Goal: Task Accomplishment & Management: Manage account settings

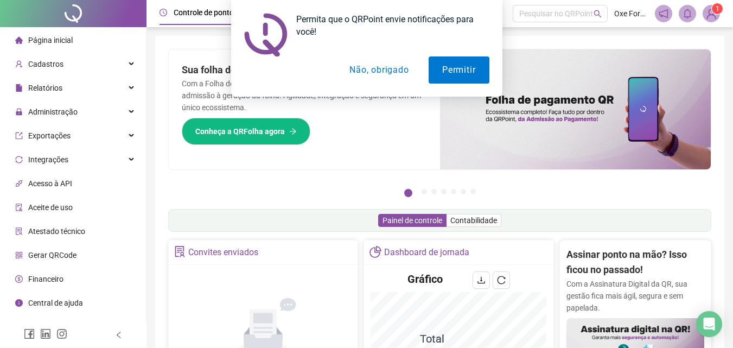
click at [375, 60] on button "Não, obrigado" at bounding box center [379, 69] width 86 height 27
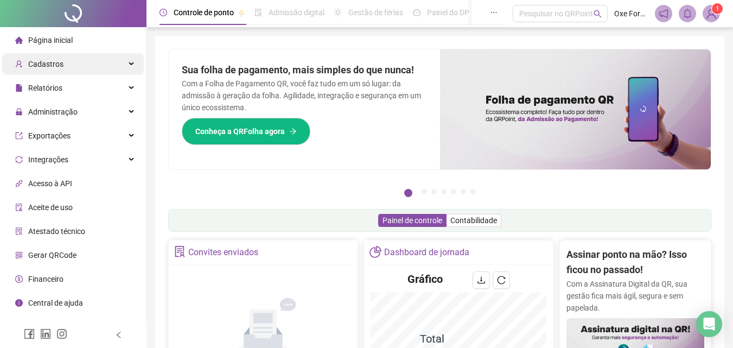
click at [122, 66] on div "Cadastros" at bounding box center [73, 64] width 142 height 22
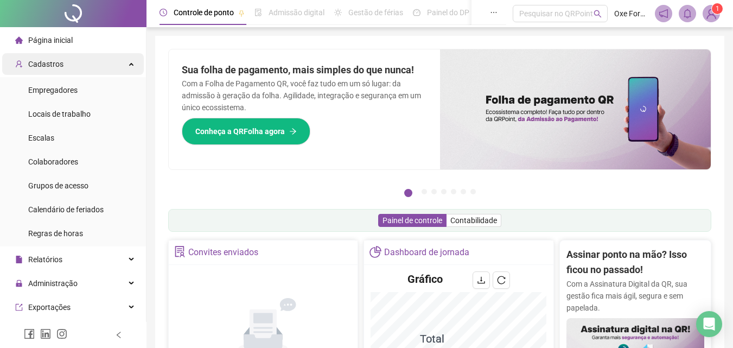
click at [122, 66] on div "Cadastros" at bounding box center [73, 64] width 142 height 22
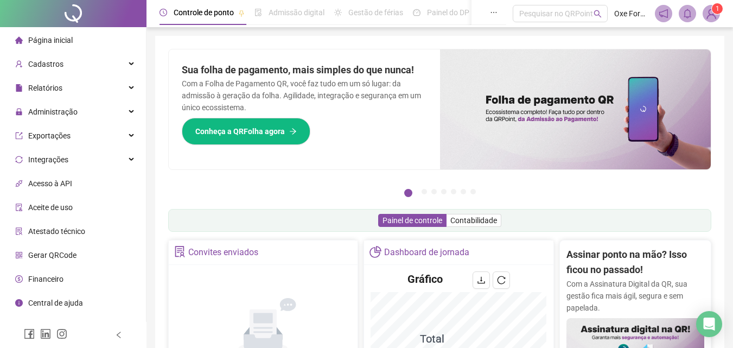
click at [376, 15] on span "Gestão de férias" at bounding box center [375, 12] width 55 height 9
click at [496, 11] on icon "ellipsis" at bounding box center [494, 13] width 8 height 8
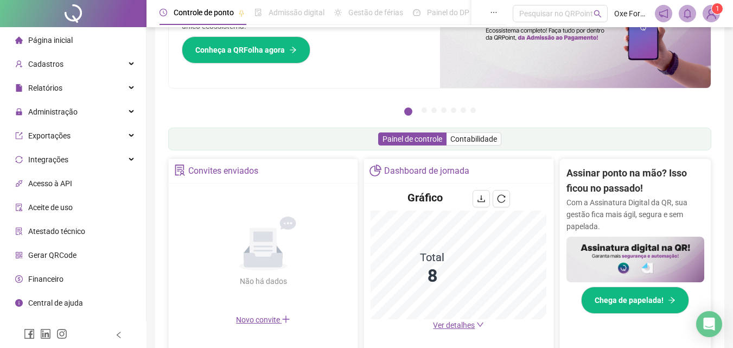
scroll to position [109, 0]
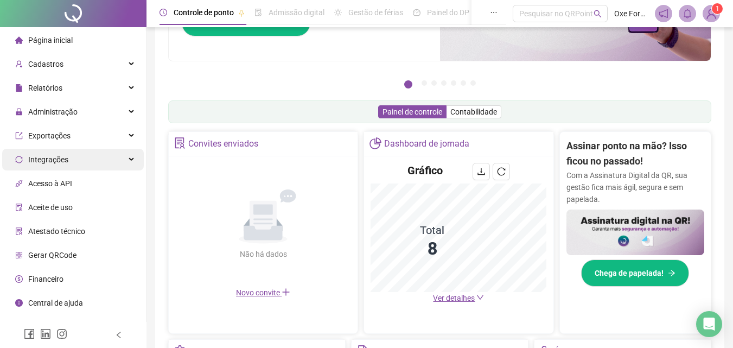
click at [113, 163] on div "Integrações" at bounding box center [73, 160] width 142 height 22
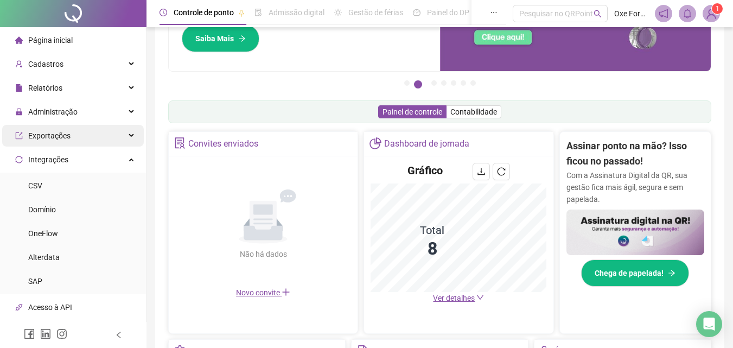
click at [118, 143] on div "Exportações" at bounding box center [73, 136] width 142 height 22
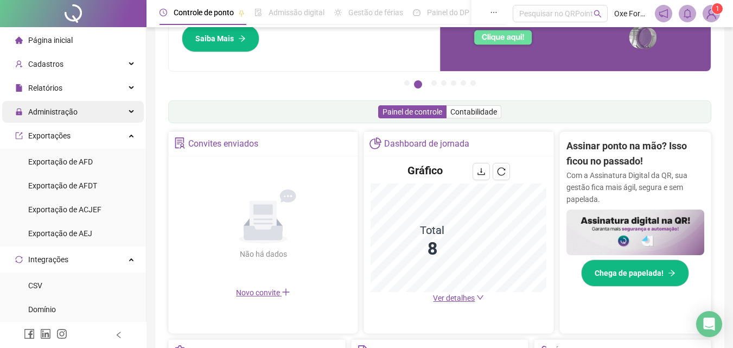
click at [120, 113] on div "Administração" at bounding box center [73, 112] width 142 height 22
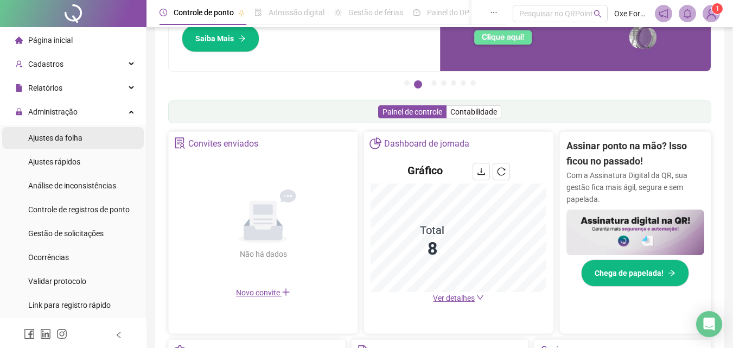
click at [66, 135] on span "Ajustes da folha" at bounding box center [55, 138] width 54 height 9
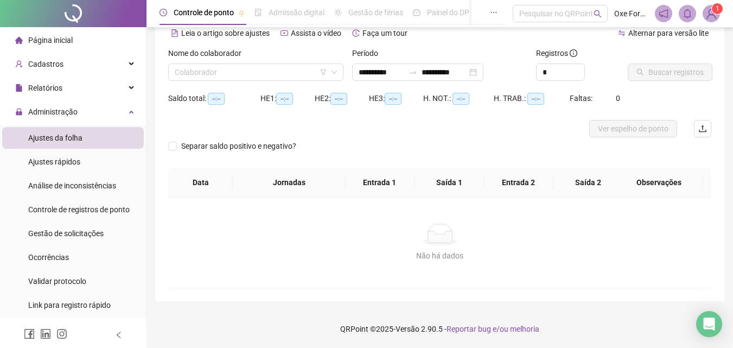
scroll to position [53, 0]
type input "**********"
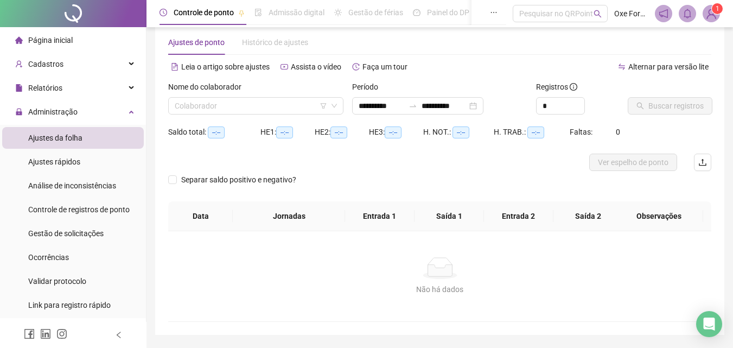
scroll to position [0, 0]
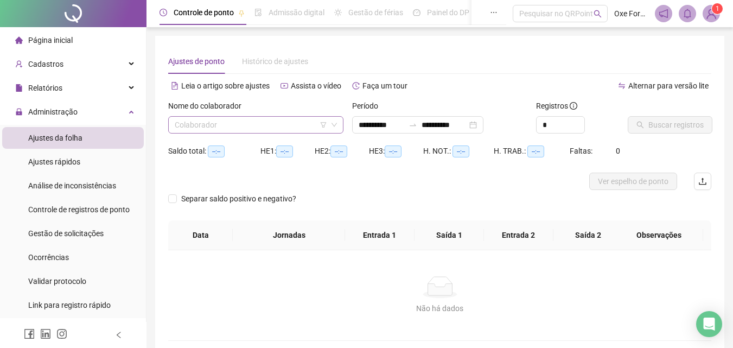
click at [268, 124] on input "search" at bounding box center [251, 125] width 153 height 16
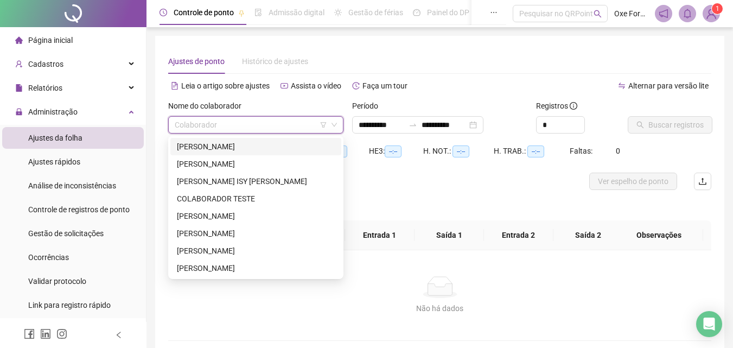
click at [225, 144] on div "[PERSON_NAME]" at bounding box center [256, 147] width 158 height 12
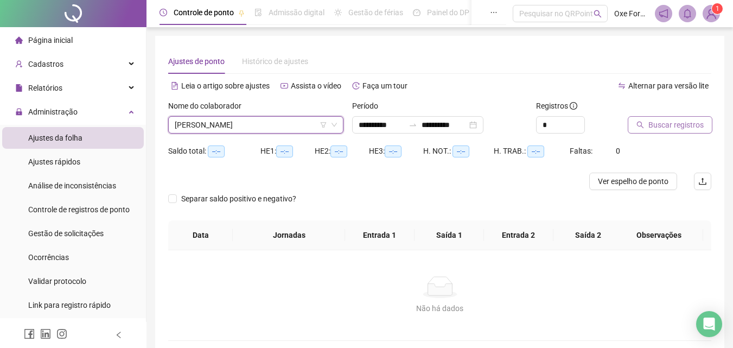
click at [663, 129] on span "Buscar registros" at bounding box center [676, 125] width 55 height 12
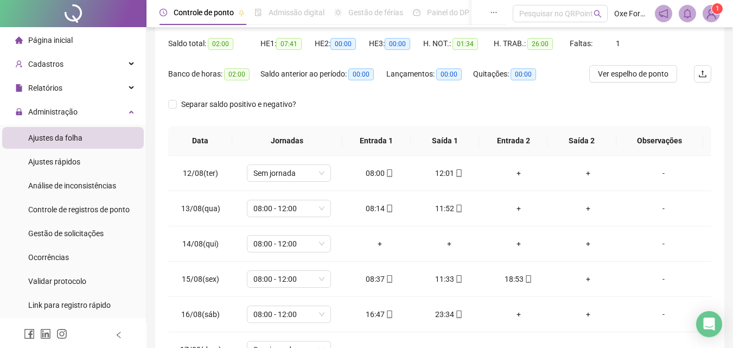
scroll to position [109, 0]
click at [319, 173] on span "Sem jornada" at bounding box center [288, 172] width 71 height 16
click at [317, 173] on span "Sem jornada" at bounding box center [288, 172] width 71 height 16
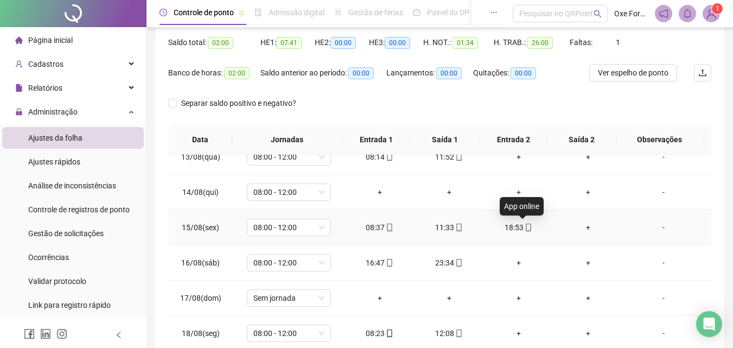
click at [525, 230] on icon "mobile" at bounding box center [529, 228] width 8 height 8
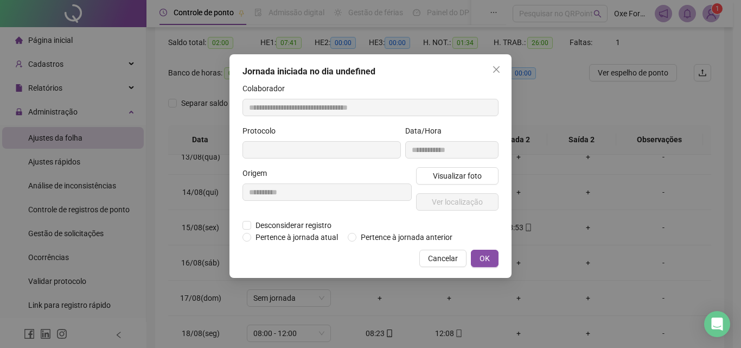
type input "**********"
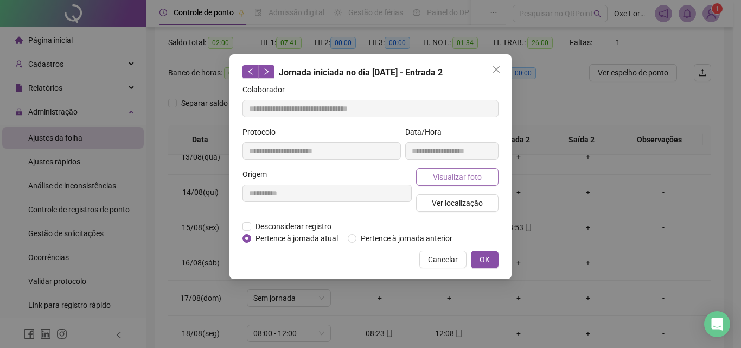
click at [466, 175] on span "Visualizar foto" at bounding box center [457, 177] width 49 height 12
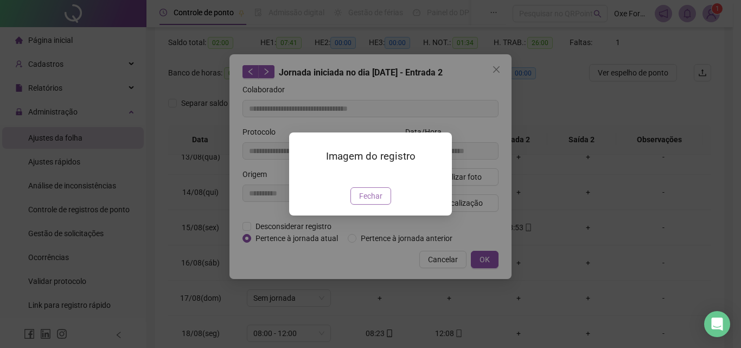
click at [375, 202] on span "Fechar" at bounding box center [370, 196] width 23 height 12
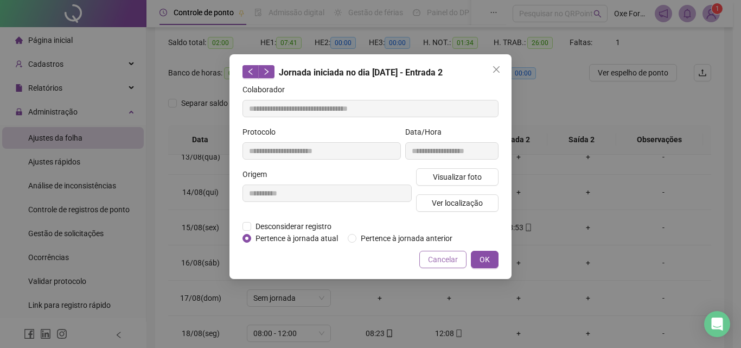
click at [451, 256] on span "Cancelar" at bounding box center [443, 259] width 30 height 12
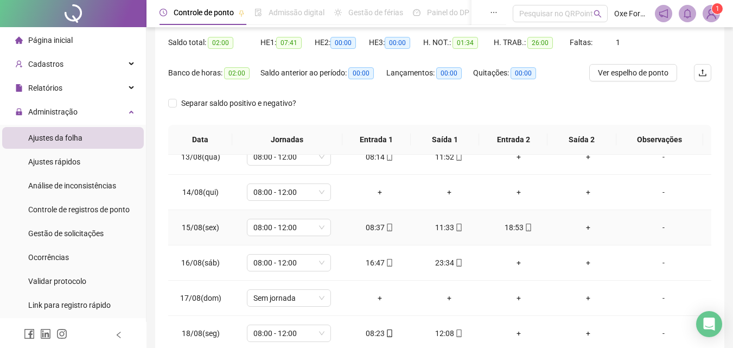
click at [513, 229] on div "18:53" at bounding box center [519, 227] width 52 height 12
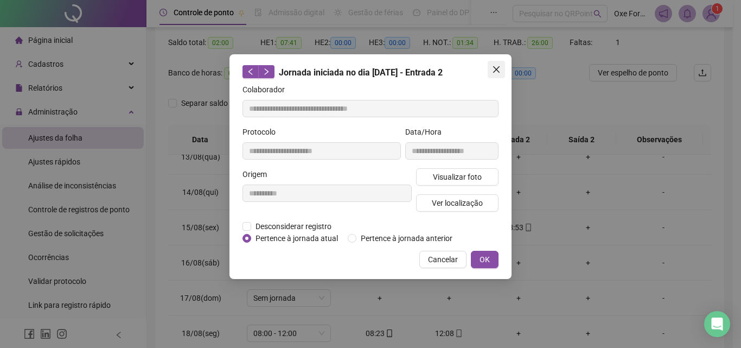
click at [498, 69] on icon "close" at bounding box center [496, 69] width 9 height 9
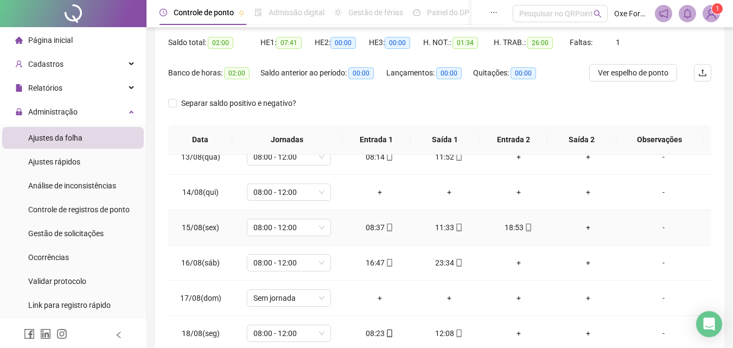
click at [582, 226] on div "+" at bounding box center [588, 227] width 52 height 12
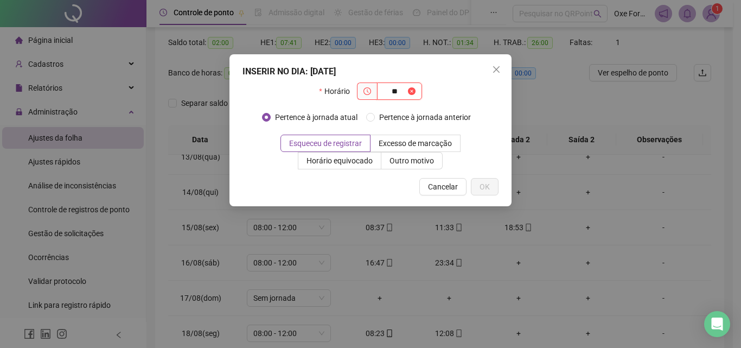
type input "*"
type input "*****"
click at [487, 183] on span "OK" at bounding box center [485, 187] width 10 height 12
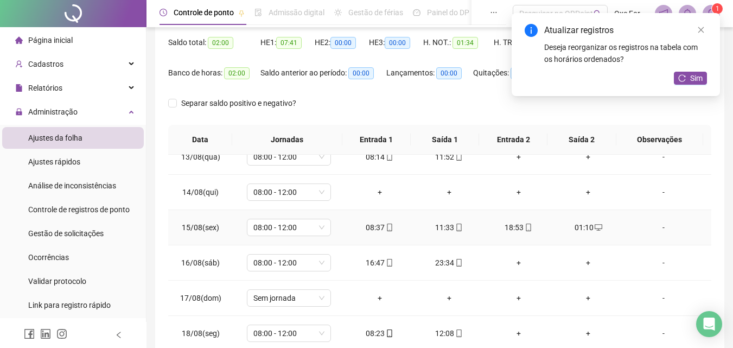
click at [507, 226] on div "18:53" at bounding box center [519, 227] width 52 height 12
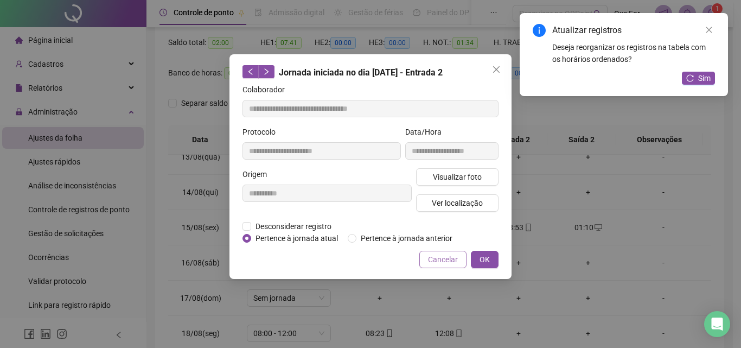
click at [448, 255] on span "Cancelar" at bounding box center [443, 259] width 30 height 12
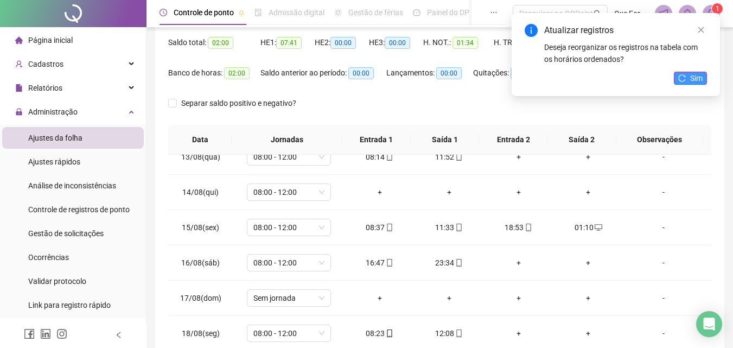
click at [690, 79] on button "Sim" at bounding box center [690, 78] width 33 height 13
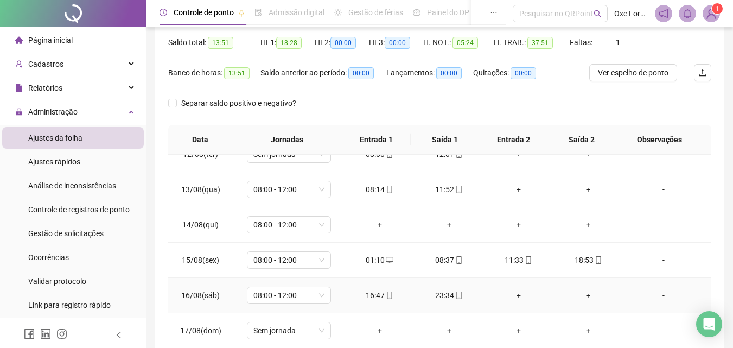
scroll to position [0, 0]
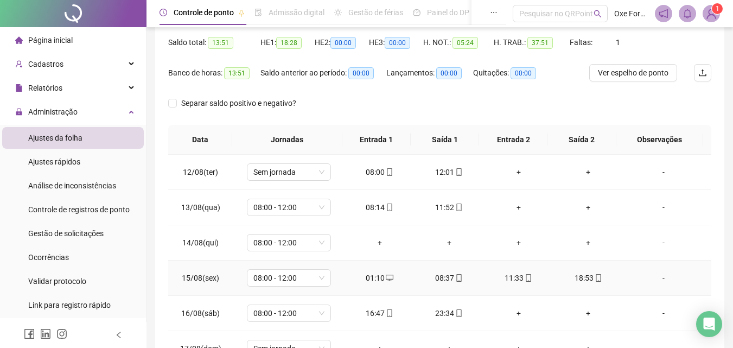
click at [375, 281] on div "01:10" at bounding box center [380, 278] width 52 height 12
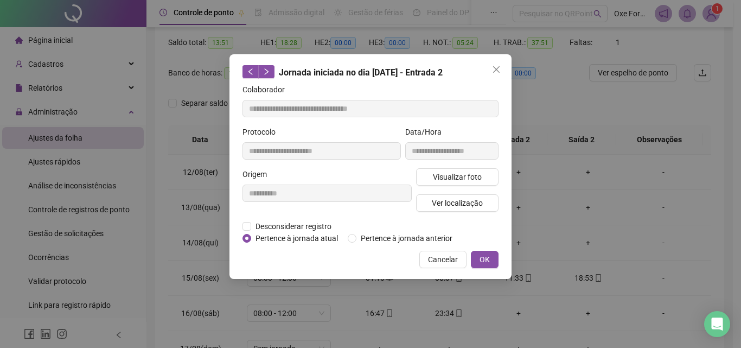
type input "**********"
click at [446, 257] on span "Cancelar" at bounding box center [443, 259] width 30 height 12
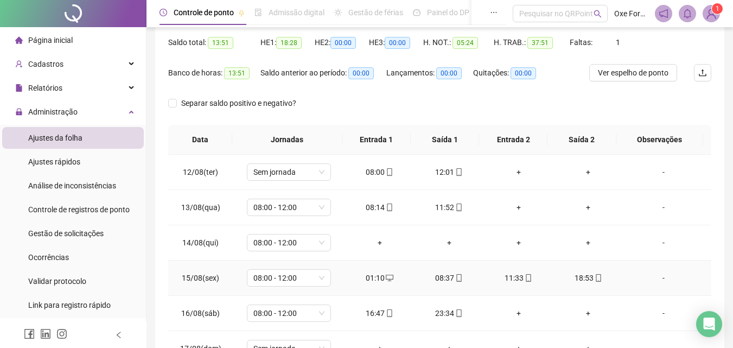
click at [444, 278] on div "08:37" at bounding box center [449, 278] width 52 height 12
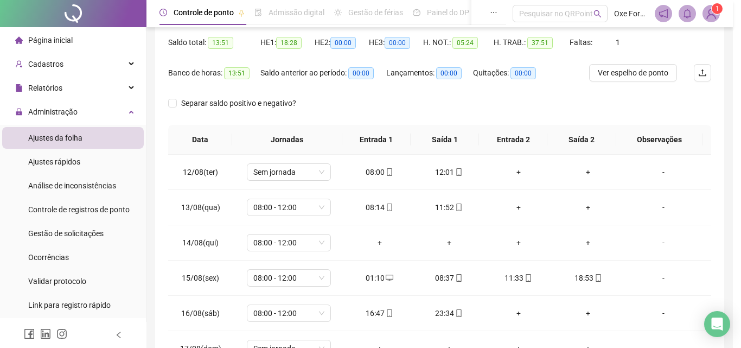
type input "**********"
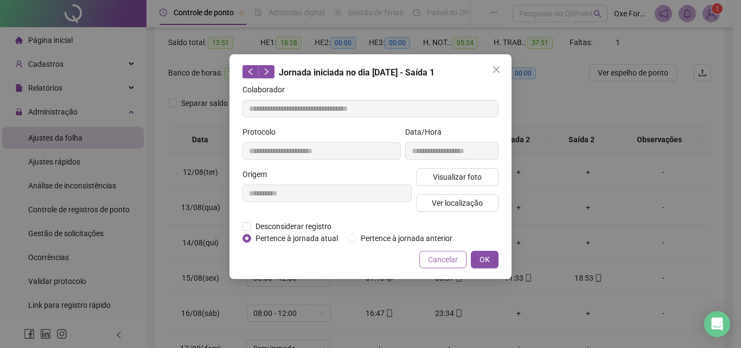
click at [452, 259] on span "Cancelar" at bounding box center [443, 259] width 30 height 12
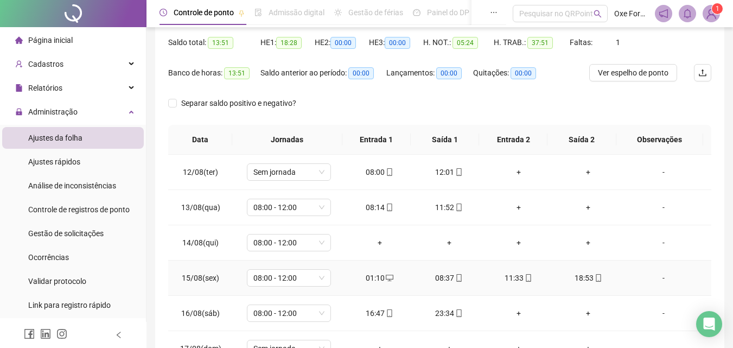
click at [372, 276] on div "01:10" at bounding box center [380, 278] width 52 height 12
type input "**********"
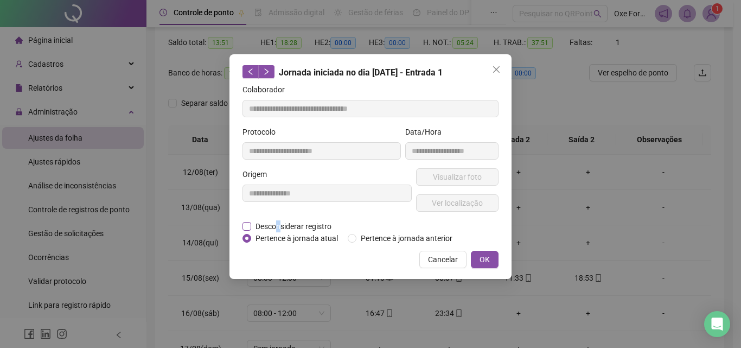
click at [278, 222] on span "Desconsiderar registro" at bounding box center [293, 226] width 85 height 12
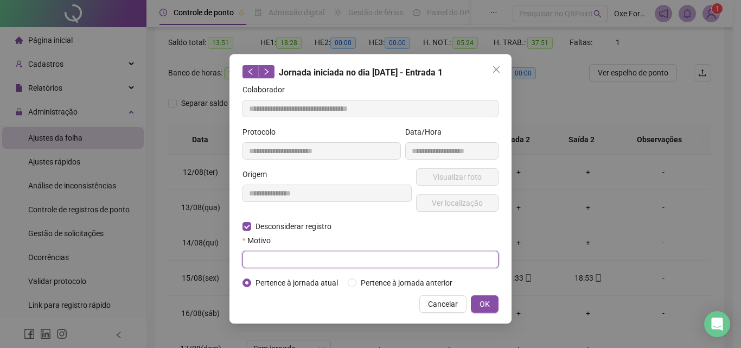
click at [340, 259] on input "text" at bounding box center [371, 259] width 256 height 17
type input "******"
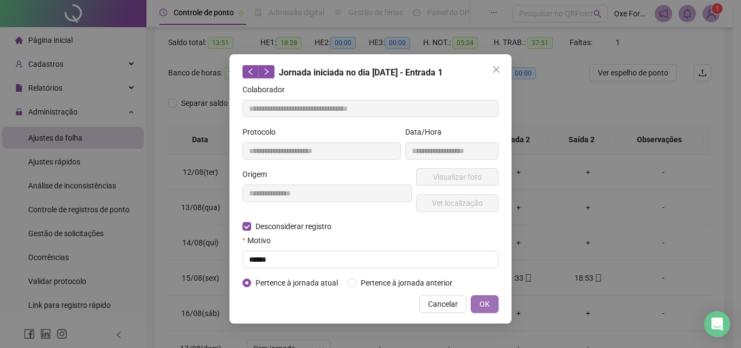
click at [478, 305] on button "OK" at bounding box center [485, 303] width 28 height 17
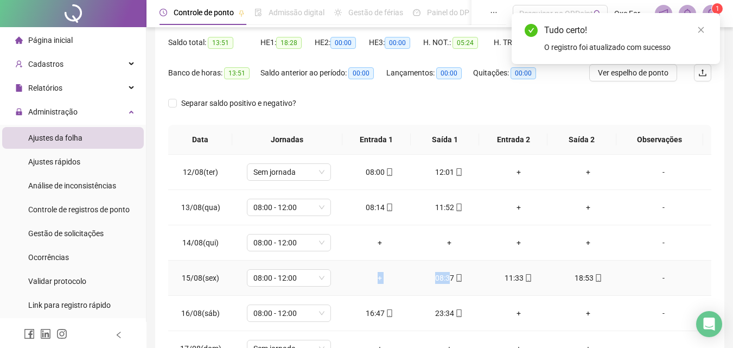
drag, startPoint x: 444, startPoint y: 279, endPoint x: 375, endPoint y: 280, distance: 69.5
click at [375, 280] on tr "15/08(sex) 08:00 - 12:00 + 08:37 11:33 18:53 -" at bounding box center [439, 278] width 543 height 35
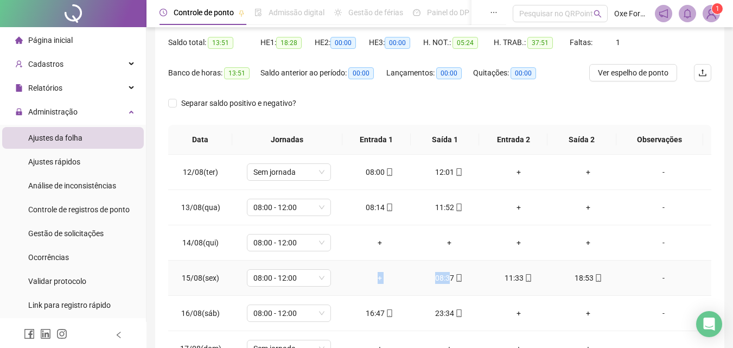
click at [401, 280] on div "+" at bounding box center [380, 278] width 52 height 12
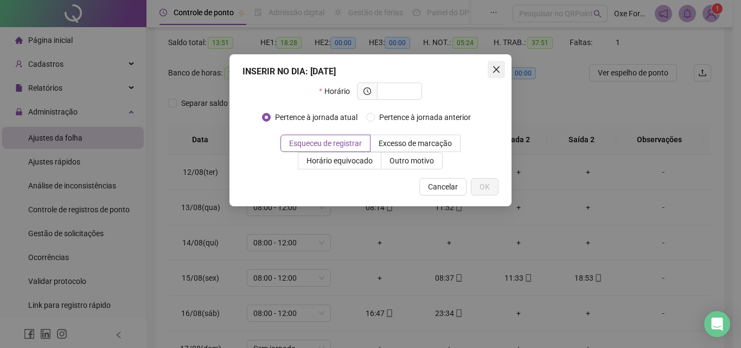
click at [498, 68] on icon "close" at bounding box center [496, 69] width 7 height 7
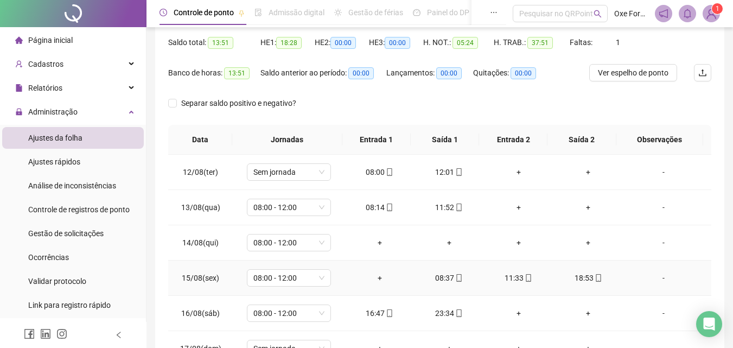
click at [657, 279] on div "-" at bounding box center [664, 278] width 64 height 12
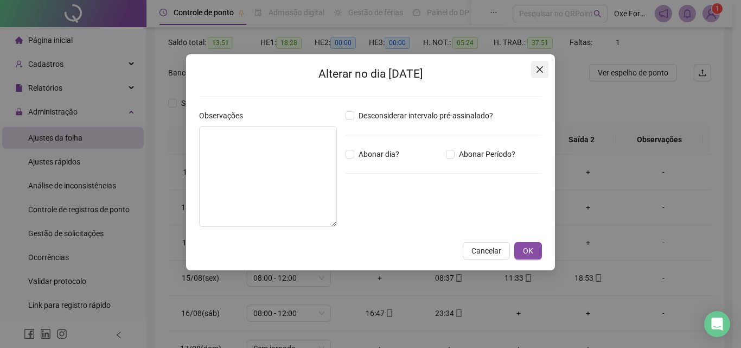
click at [541, 69] on icon "close" at bounding box center [540, 69] width 7 height 7
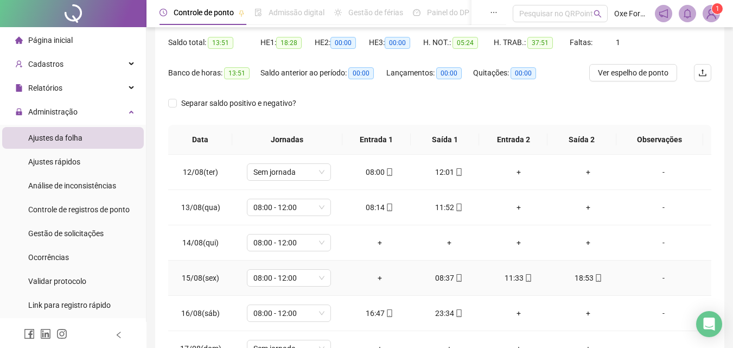
click at [376, 275] on div "+" at bounding box center [380, 278] width 52 height 12
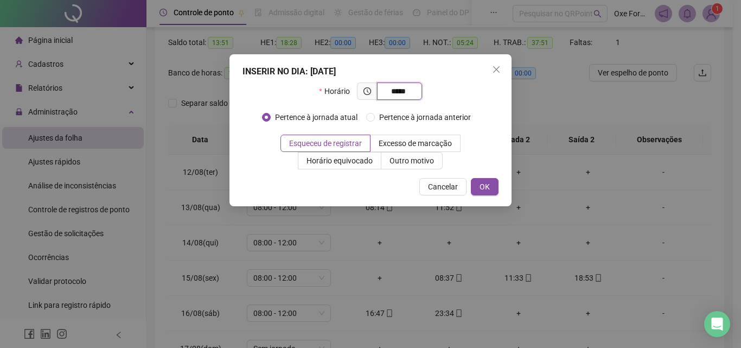
type input "*****"
click at [480, 99] on div "Horário *****" at bounding box center [371, 96] width 256 height 26
click at [481, 188] on span "OK" at bounding box center [485, 187] width 10 height 12
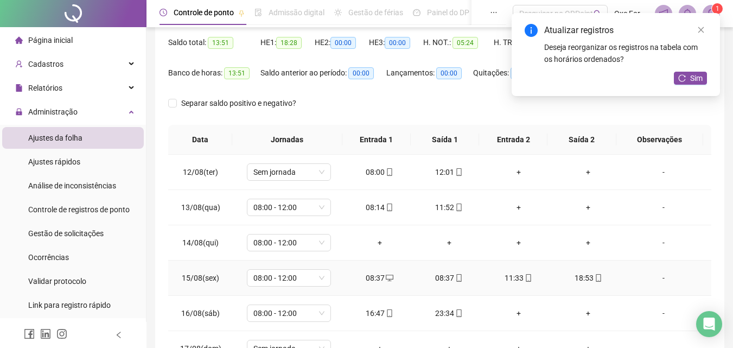
click at [442, 280] on div "08:37" at bounding box center [449, 278] width 52 height 12
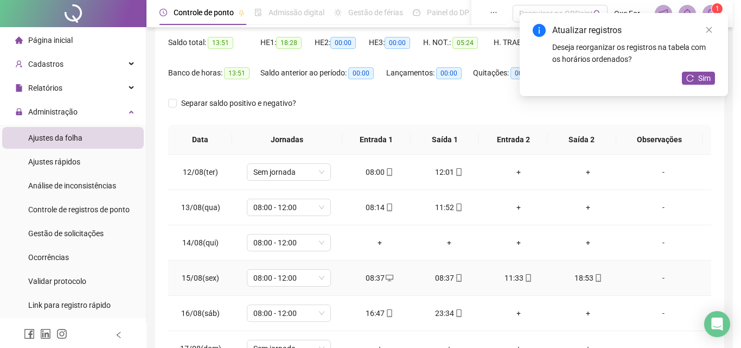
type input "**********"
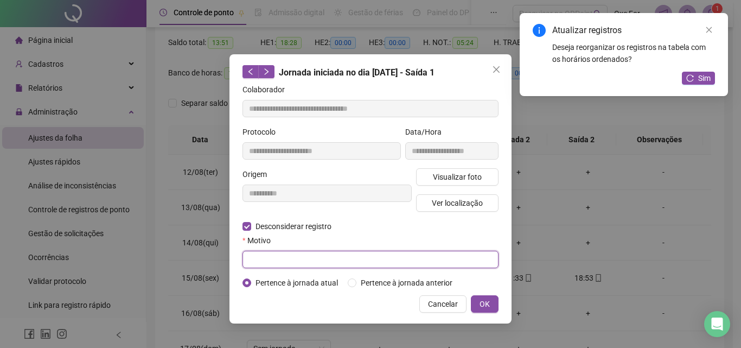
click at [423, 262] on input "text" at bounding box center [371, 259] width 256 height 17
type input "******"
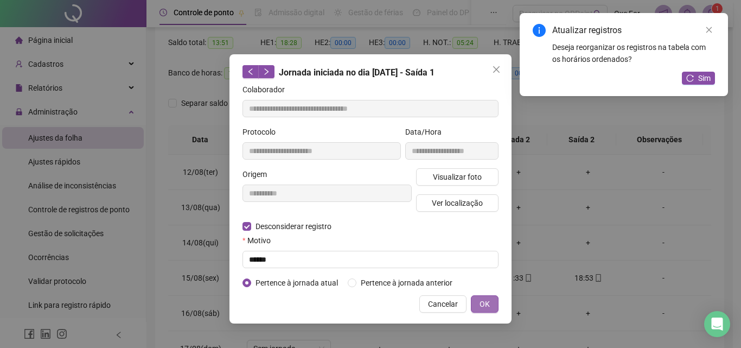
click at [494, 303] on button "OK" at bounding box center [485, 303] width 28 height 17
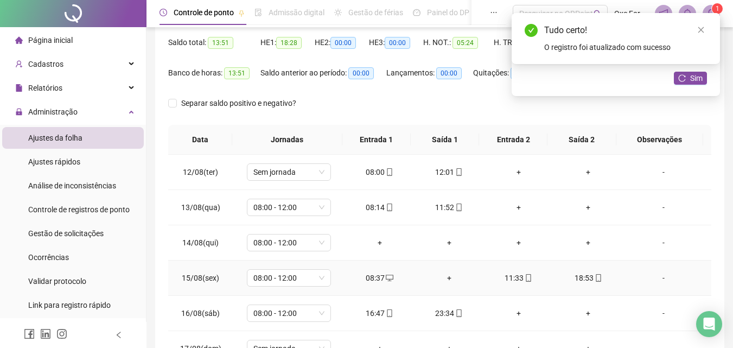
click at [447, 281] on div "+" at bounding box center [449, 278] width 52 height 12
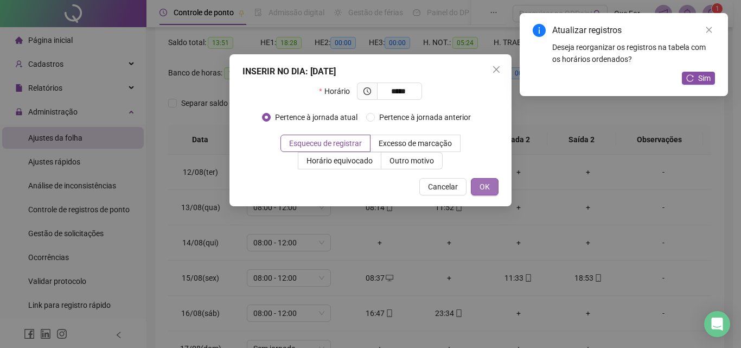
type input "*****"
click at [485, 185] on span "OK" at bounding box center [485, 187] width 10 height 12
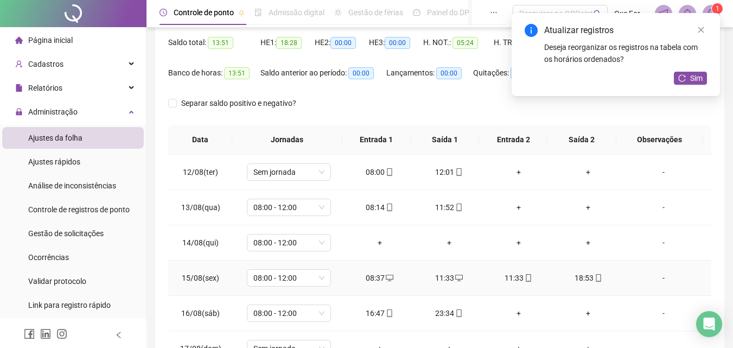
click at [506, 278] on div "11:33" at bounding box center [519, 278] width 52 height 12
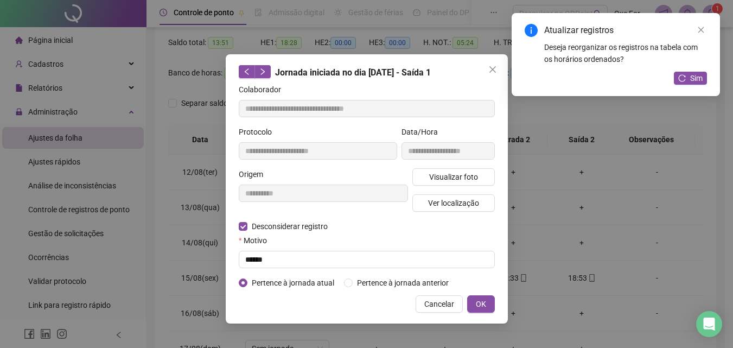
type input "**********"
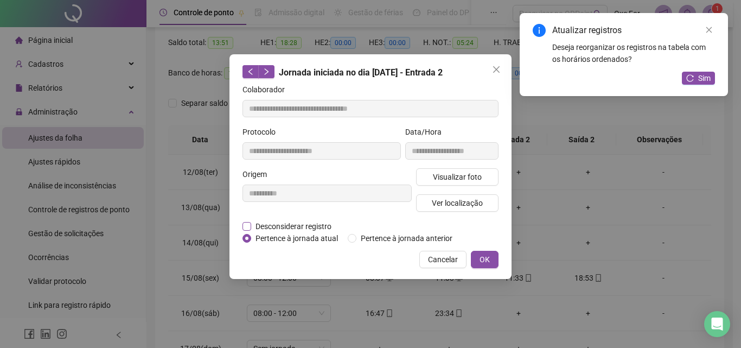
click at [253, 225] on span "Desconsiderar registro" at bounding box center [293, 226] width 85 height 12
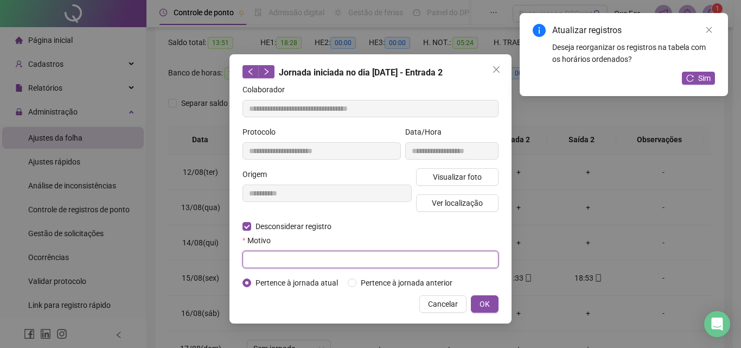
click at [360, 263] on input "text" at bounding box center [371, 259] width 256 height 17
type input "******"
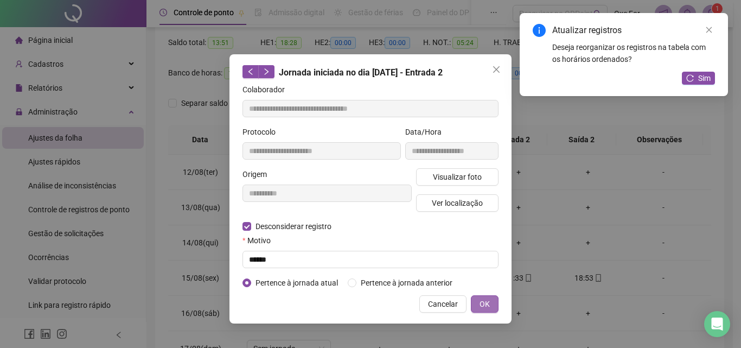
click at [482, 306] on span "OK" at bounding box center [485, 304] width 10 height 12
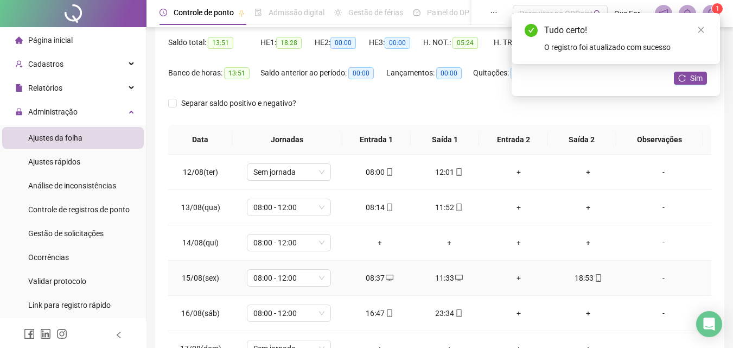
click at [511, 279] on div "+" at bounding box center [519, 278] width 52 height 12
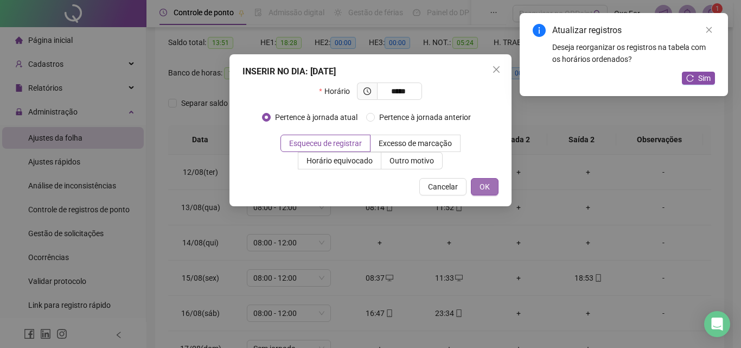
type input "*****"
click at [481, 189] on span "OK" at bounding box center [485, 187] width 10 height 12
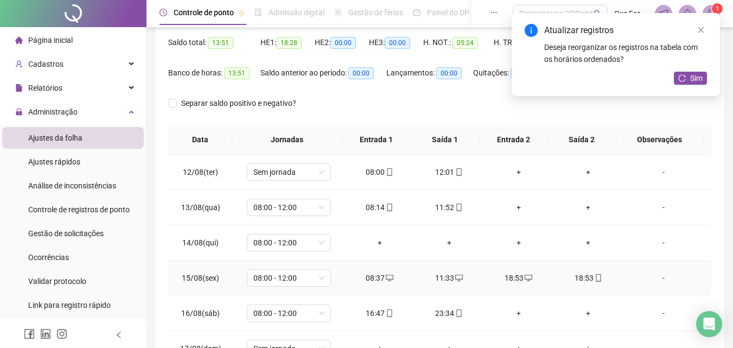
click at [583, 280] on div "18:53" at bounding box center [588, 278] width 52 height 12
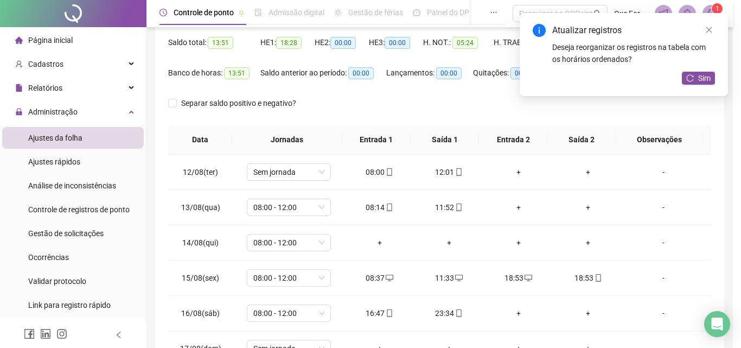
type input "**********"
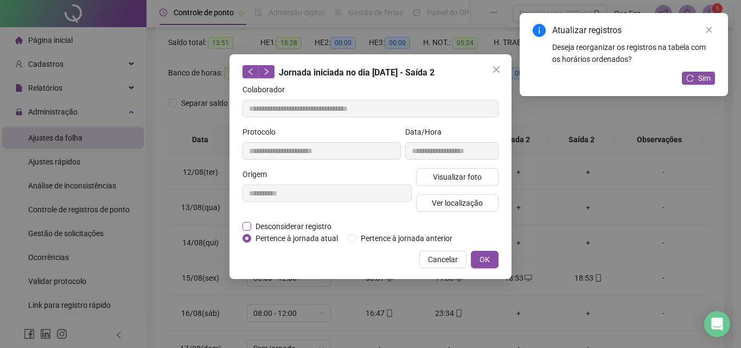
click at [258, 227] on span "Desconsiderar registro" at bounding box center [293, 226] width 85 height 12
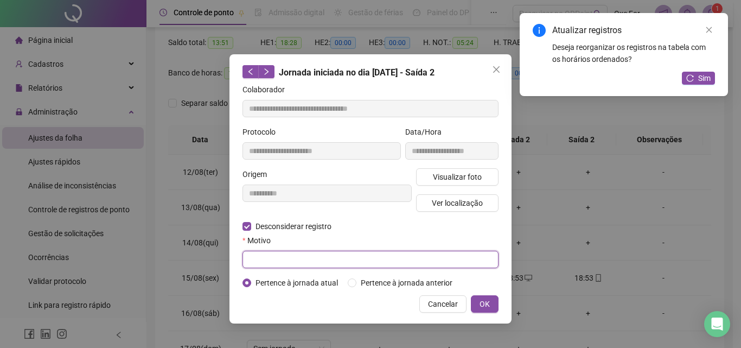
click at [389, 264] on input "text" at bounding box center [371, 259] width 256 height 17
type input "******"
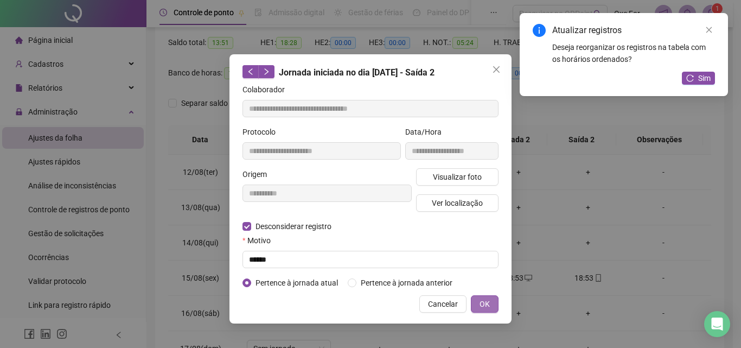
click at [484, 304] on span "OK" at bounding box center [485, 304] width 10 height 12
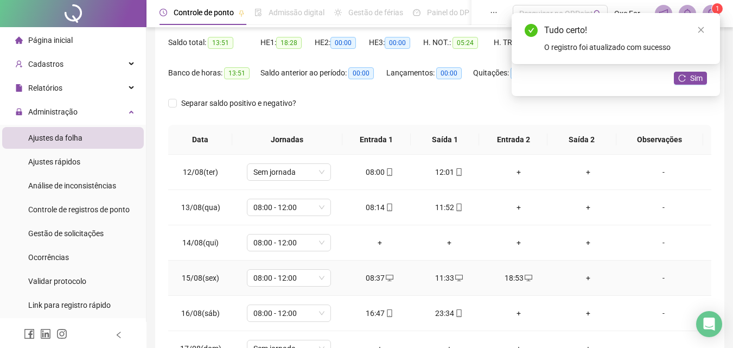
click at [580, 277] on div "+" at bounding box center [588, 278] width 52 height 12
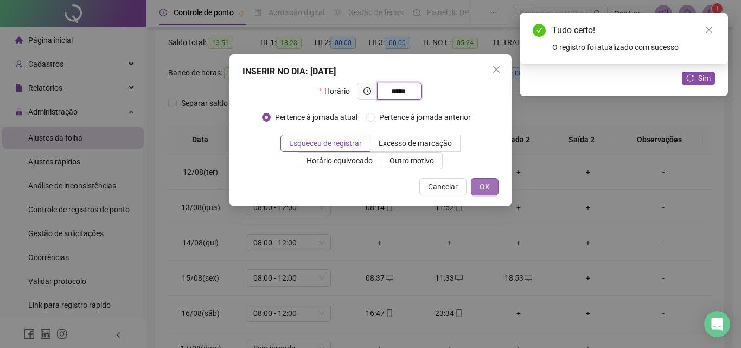
type input "*****"
click at [486, 187] on span "OK" at bounding box center [485, 187] width 10 height 12
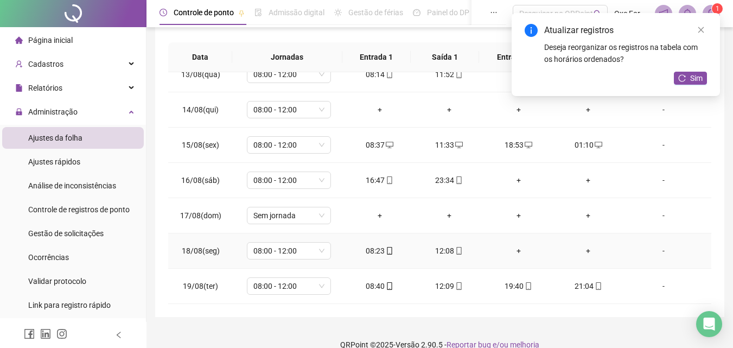
scroll to position [207, 0]
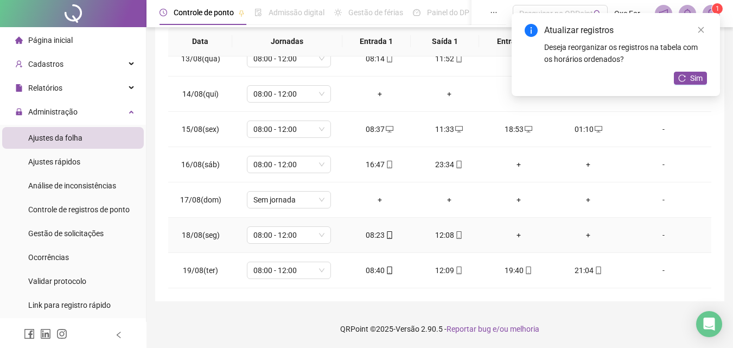
click at [515, 239] on div "+" at bounding box center [519, 235] width 52 height 12
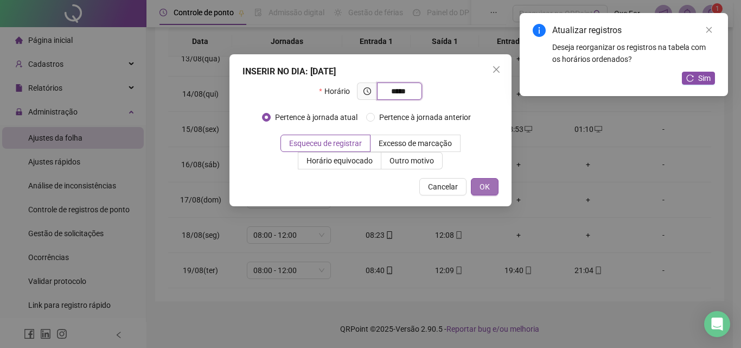
type input "*****"
click at [484, 190] on span "OK" at bounding box center [485, 187] width 10 height 12
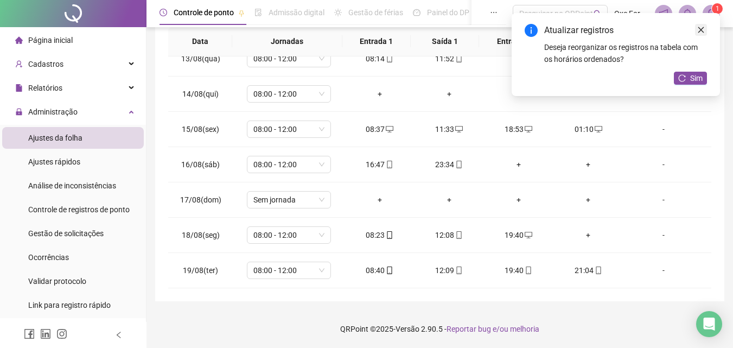
click at [701, 33] on icon "close" at bounding box center [701, 30] width 8 height 8
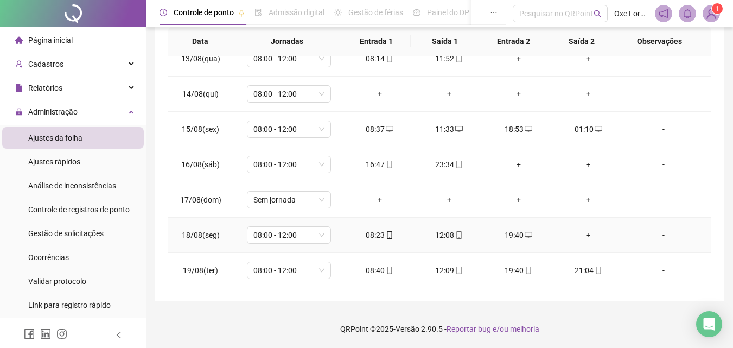
click at [579, 233] on div "+" at bounding box center [588, 235] width 52 height 12
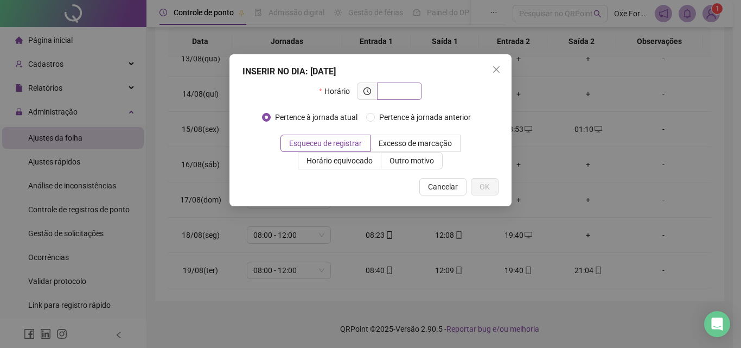
click at [408, 84] on span at bounding box center [399, 91] width 45 height 17
type input "*****"
click at [486, 187] on span "OK" at bounding box center [485, 187] width 10 height 12
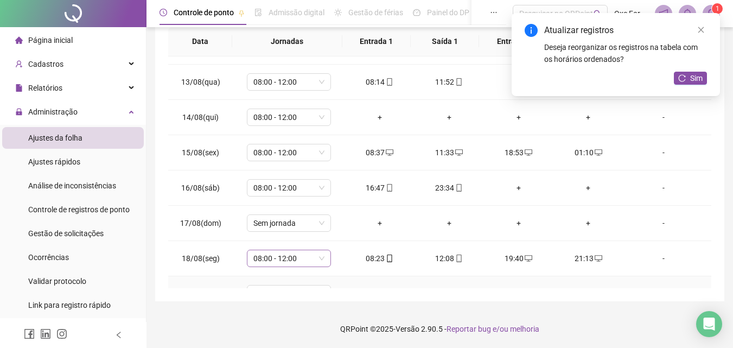
scroll to position [50, 0]
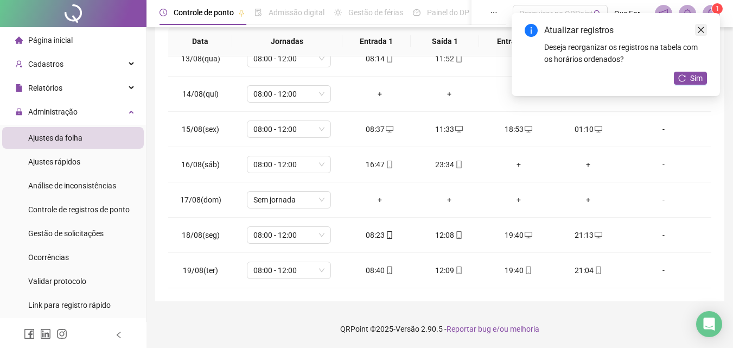
click at [698, 29] on icon "close" at bounding box center [701, 30] width 8 height 8
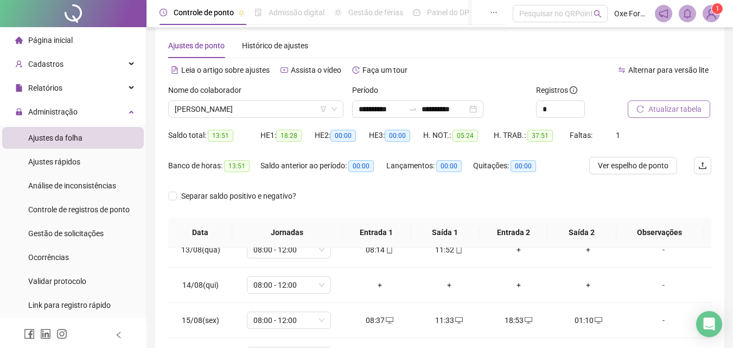
scroll to position [0, 0]
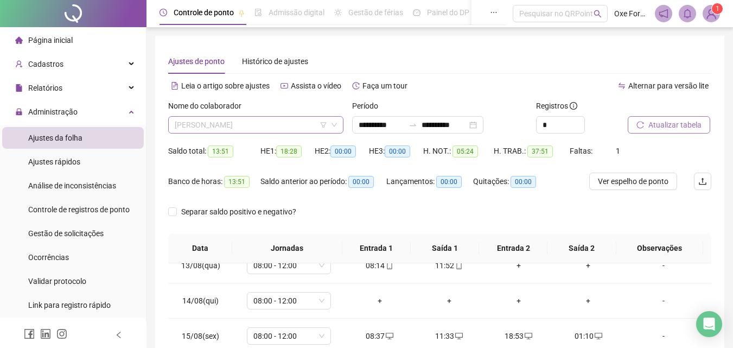
click at [282, 118] on span "[PERSON_NAME]" at bounding box center [256, 125] width 162 height 16
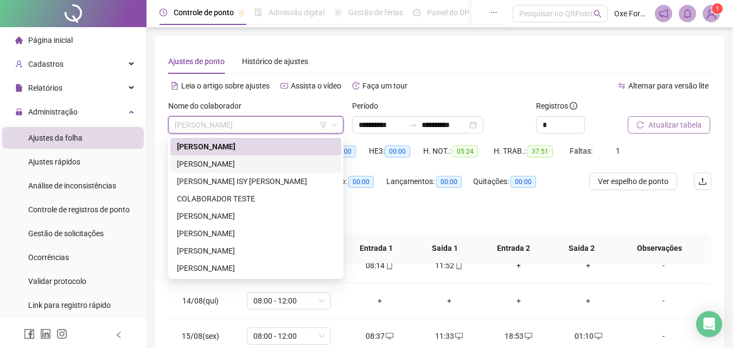
click at [232, 172] on div "[PERSON_NAME]" at bounding box center [255, 163] width 171 height 17
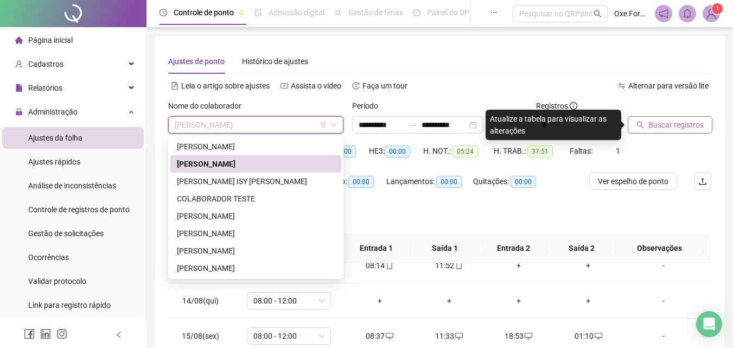
click at [245, 126] on span "[PERSON_NAME]" at bounding box center [256, 125] width 162 height 16
click at [242, 185] on div "[PERSON_NAME] ISY [PERSON_NAME]" at bounding box center [256, 181] width 158 height 12
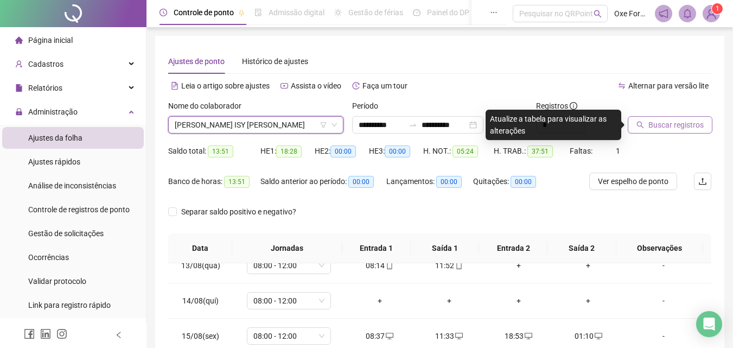
click at [597, 81] on div "Alternar para versão lite" at bounding box center [576, 85] width 272 height 17
click at [663, 121] on span "Buscar registros" at bounding box center [676, 125] width 55 height 12
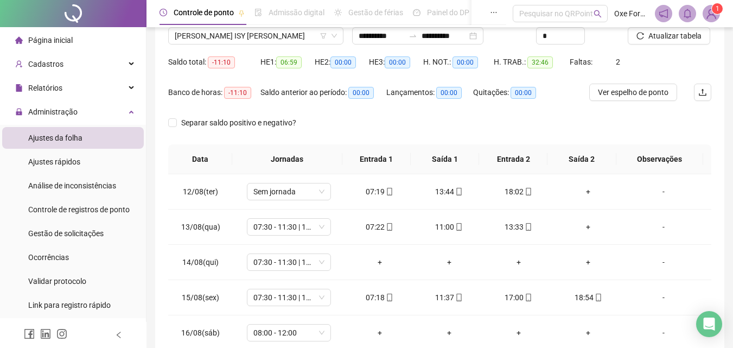
scroll to position [109, 0]
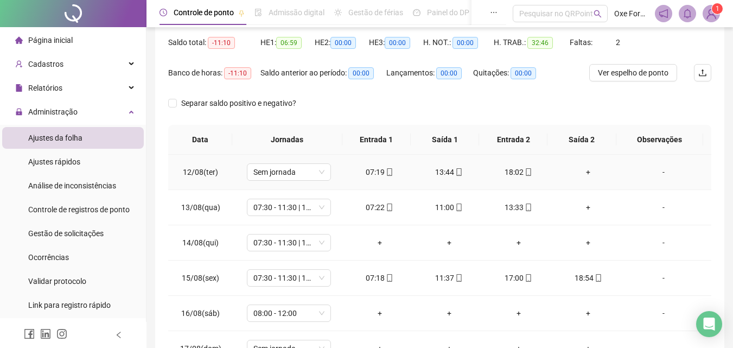
click at [582, 173] on div "+" at bounding box center [588, 172] width 52 height 12
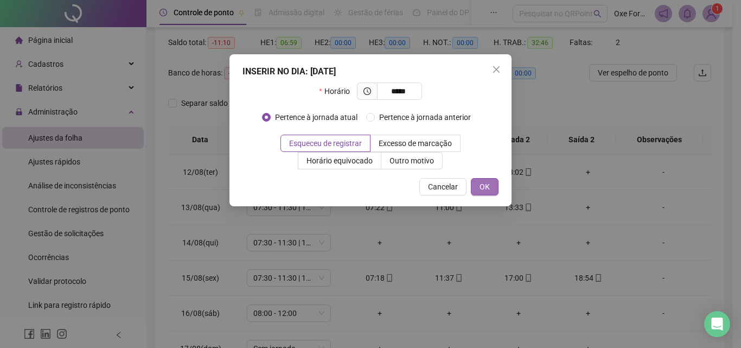
type input "*****"
click at [492, 186] on button "OK" at bounding box center [485, 186] width 28 height 17
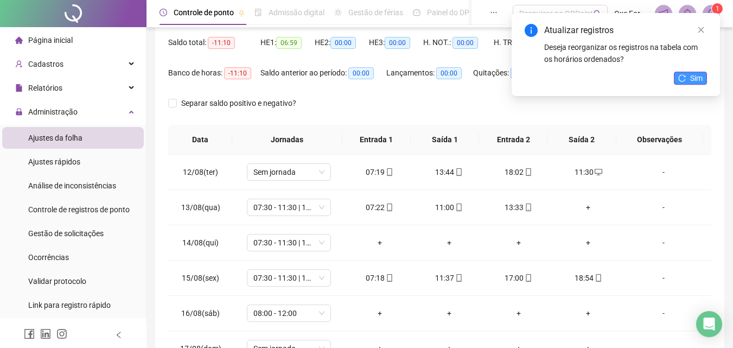
click at [690, 76] on button "Sim" at bounding box center [690, 78] width 33 height 13
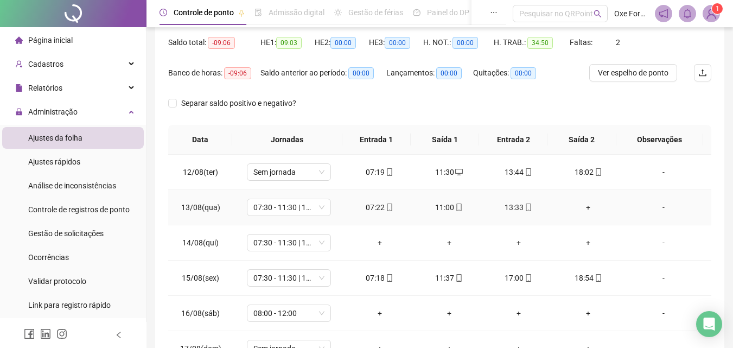
click at [582, 206] on div "+" at bounding box center [588, 207] width 52 height 12
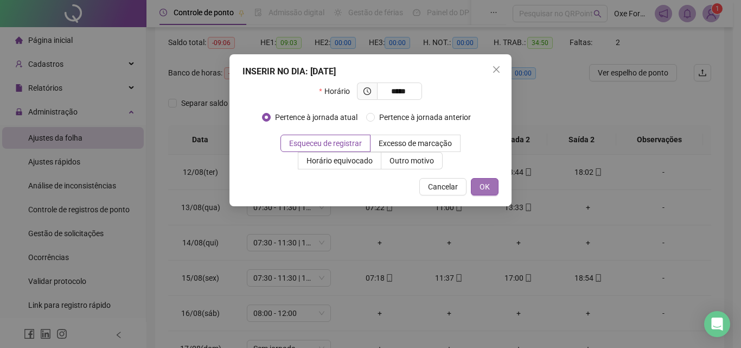
type input "*****"
click at [485, 187] on span "OK" at bounding box center [485, 187] width 10 height 12
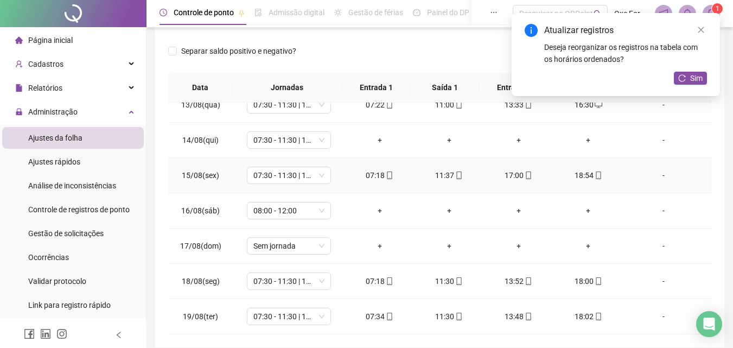
scroll to position [163, 0]
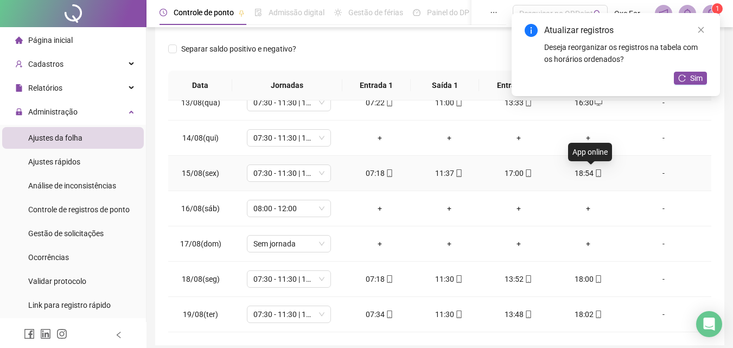
click at [595, 173] on icon "mobile" at bounding box center [599, 173] width 8 height 8
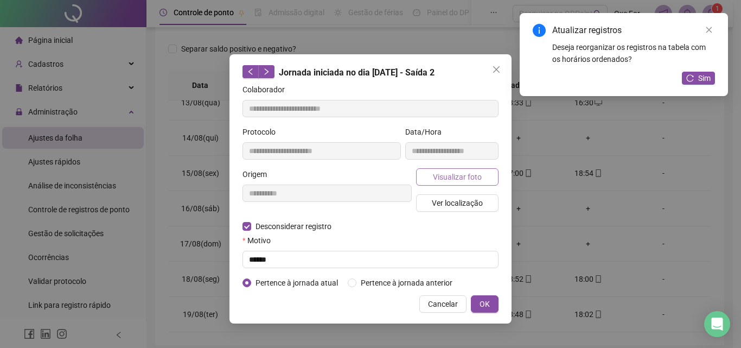
type input "**********"
click at [465, 176] on span "Visualizar foto" at bounding box center [457, 177] width 49 height 12
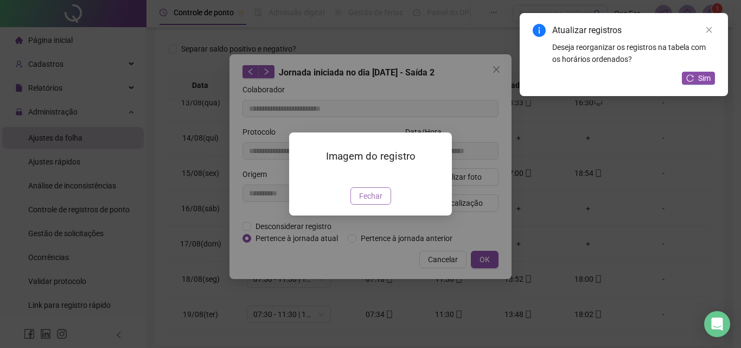
click at [379, 202] on span "Fechar" at bounding box center [370, 196] width 23 height 12
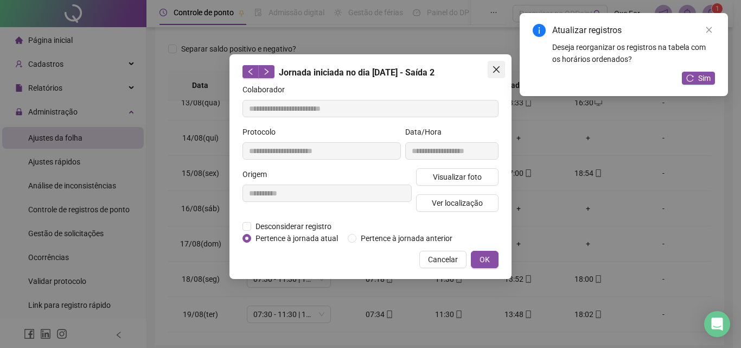
click at [496, 69] on icon "close" at bounding box center [496, 69] width 7 height 7
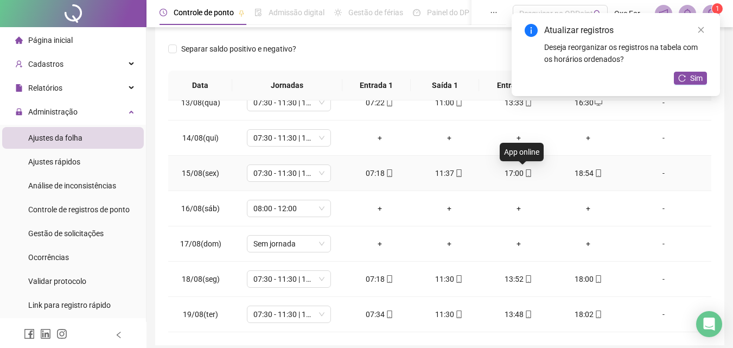
click at [525, 174] on icon "mobile" at bounding box center [529, 173] width 8 height 8
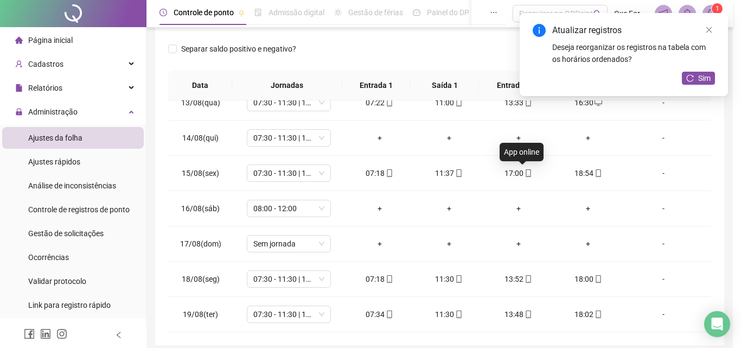
type input "**********"
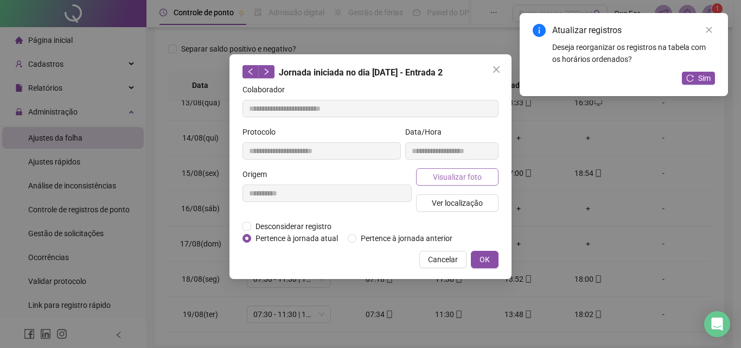
click at [469, 180] on span "Visualizar foto" at bounding box center [457, 177] width 49 height 12
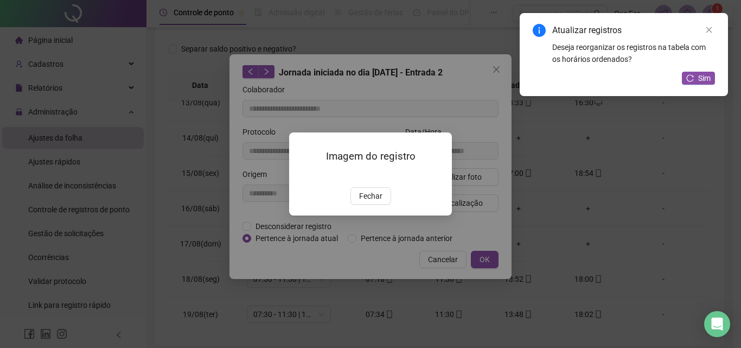
click at [461, 82] on div "Imagem do registro Fechar" at bounding box center [370, 174] width 741 height 348
click at [505, 68] on div "Imagem do registro Fechar" at bounding box center [370, 174] width 741 height 348
click at [499, 69] on div "Imagem do registro Fechar" at bounding box center [370, 174] width 741 height 348
click at [378, 202] on span "Fechar" at bounding box center [370, 196] width 23 height 12
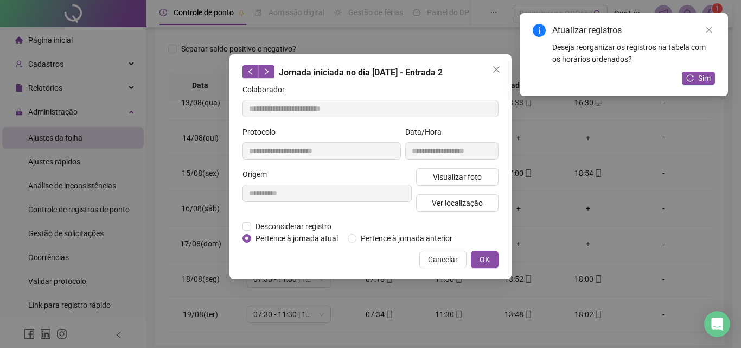
drag, startPoint x: 492, startPoint y: 71, endPoint x: 500, endPoint y: 85, distance: 16.0
click at [492, 71] on icon "close" at bounding box center [496, 69] width 9 height 9
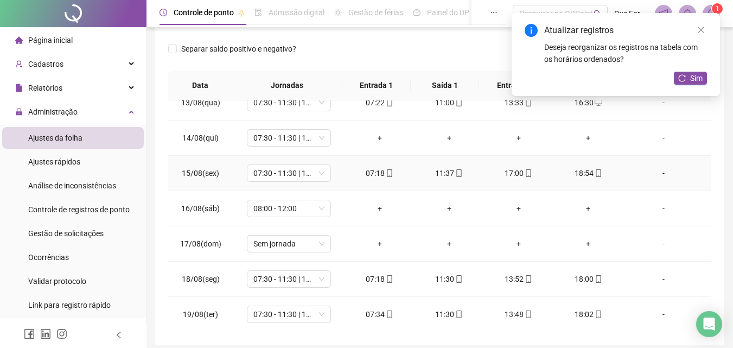
scroll to position [0, 0]
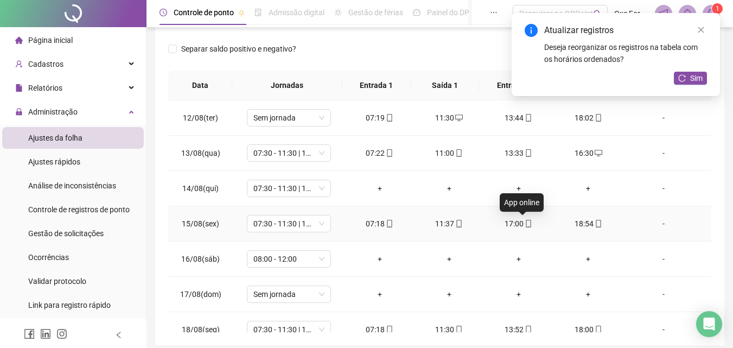
click at [524, 225] on span "mobile" at bounding box center [528, 224] width 9 height 8
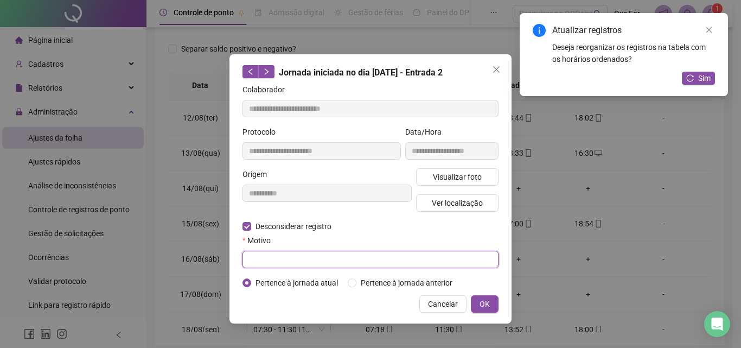
click at [379, 256] on input "text" at bounding box center [371, 259] width 256 height 17
type input "******"
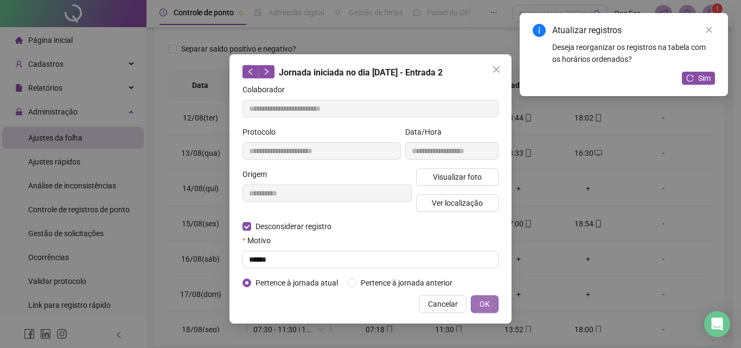
click at [483, 305] on span "OK" at bounding box center [485, 304] width 10 height 12
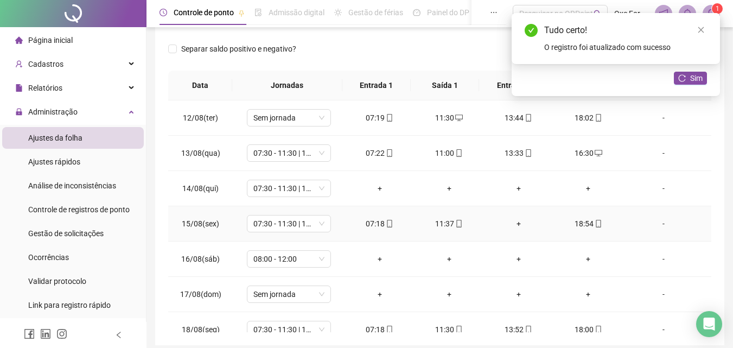
click at [515, 226] on div "+" at bounding box center [519, 224] width 52 height 12
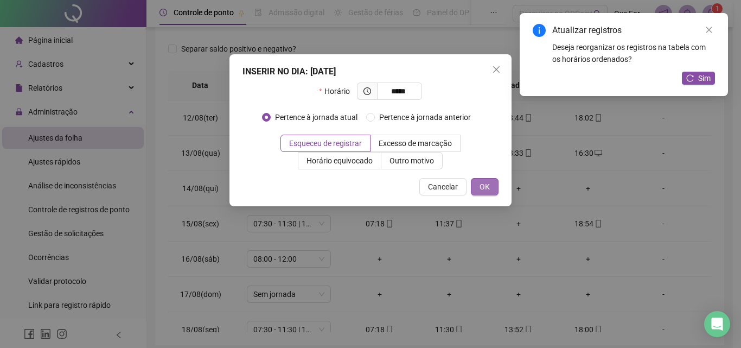
type input "*****"
click at [486, 191] on span "OK" at bounding box center [485, 187] width 10 height 12
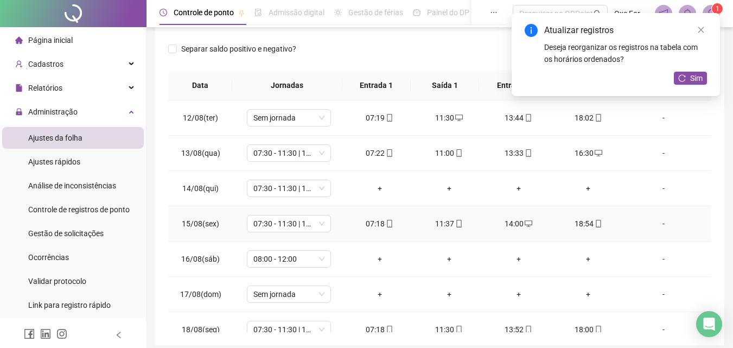
click at [583, 225] on div "18:54" at bounding box center [588, 224] width 52 height 12
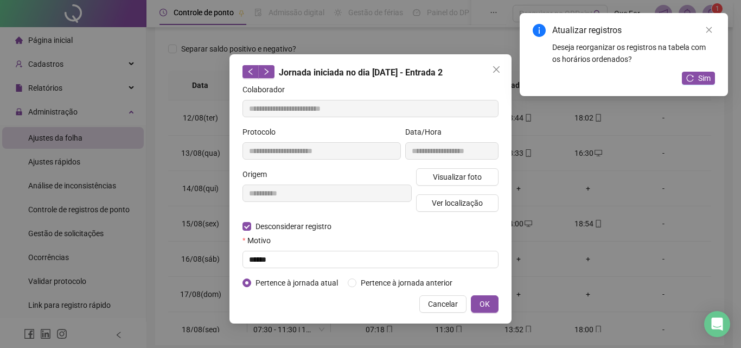
type input "**********"
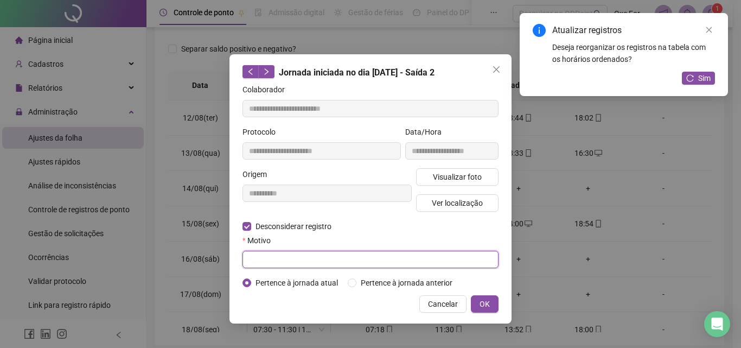
click at [388, 262] on input "text" at bounding box center [371, 259] width 256 height 17
type input "******"
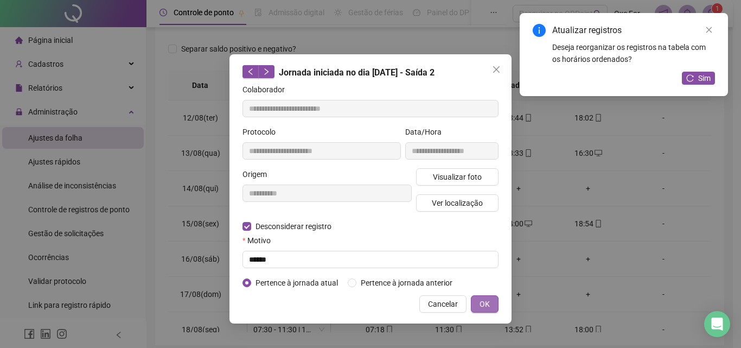
click at [484, 307] on span "OK" at bounding box center [485, 304] width 10 height 12
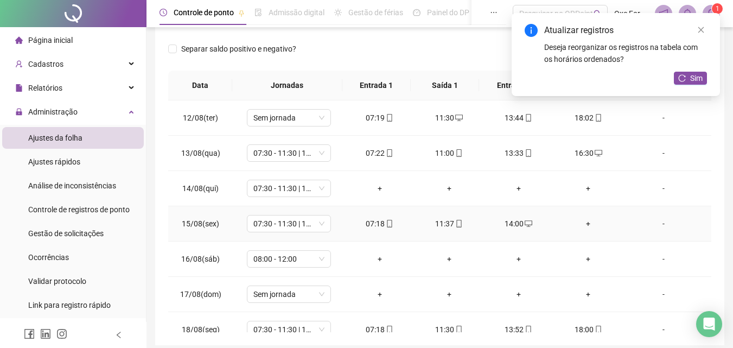
click at [584, 224] on div "+" at bounding box center [588, 224] width 52 height 12
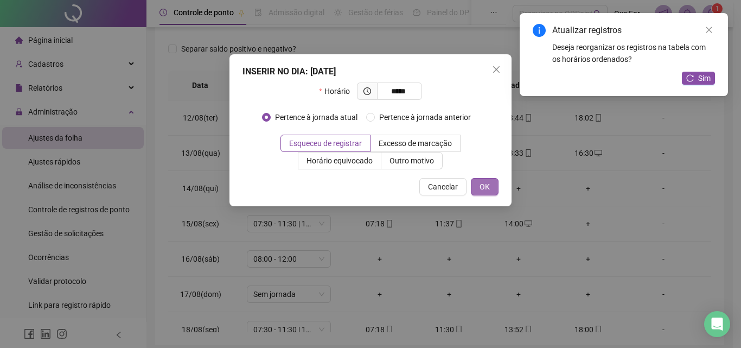
type input "*****"
click at [486, 188] on span "OK" at bounding box center [485, 187] width 10 height 12
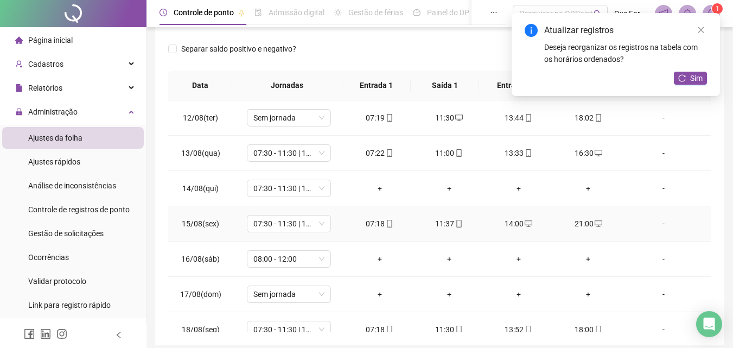
click at [576, 220] on div "21:00" at bounding box center [588, 224] width 52 height 12
type input "**********"
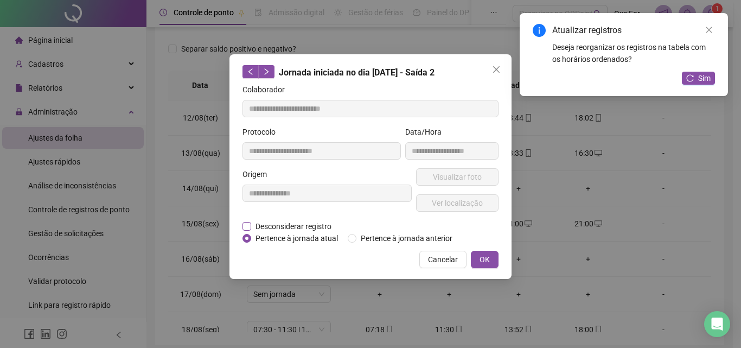
click at [258, 224] on span "Desconsiderar registro" at bounding box center [293, 226] width 85 height 12
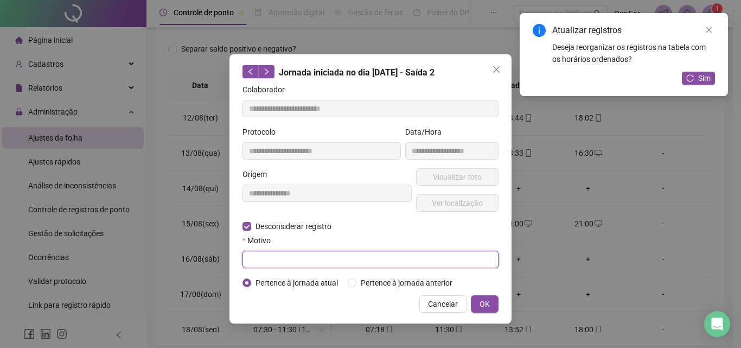
click at [270, 258] on input "text" at bounding box center [371, 259] width 256 height 17
type input "******"
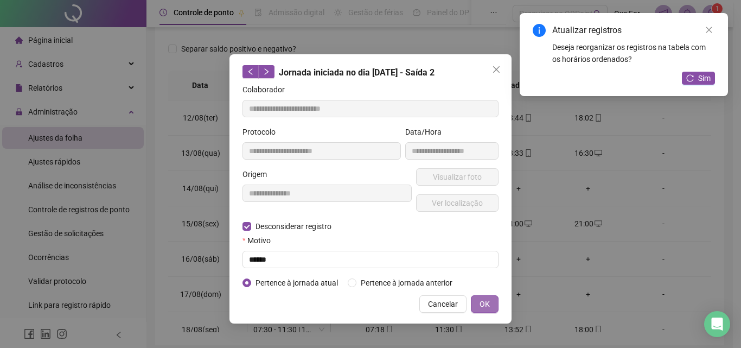
click at [485, 303] on span "OK" at bounding box center [485, 304] width 10 height 12
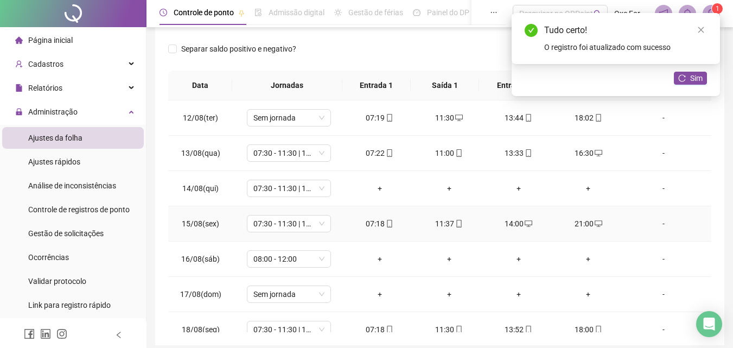
click at [579, 226] on div "21:00" at bounding box center [588, 224] width 52 height 12
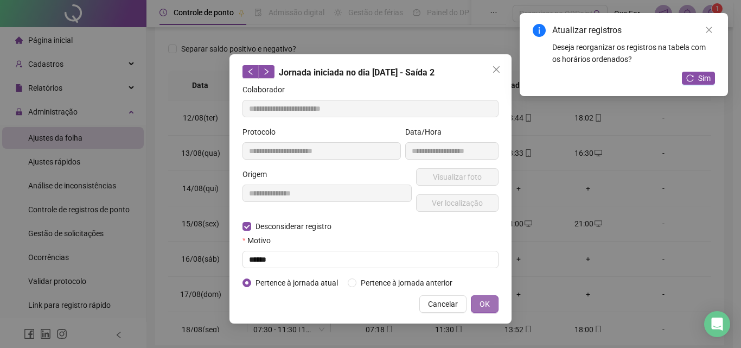
click at [489, 300] on span "OK" at bounding box center [485, 304] width 10 height 12
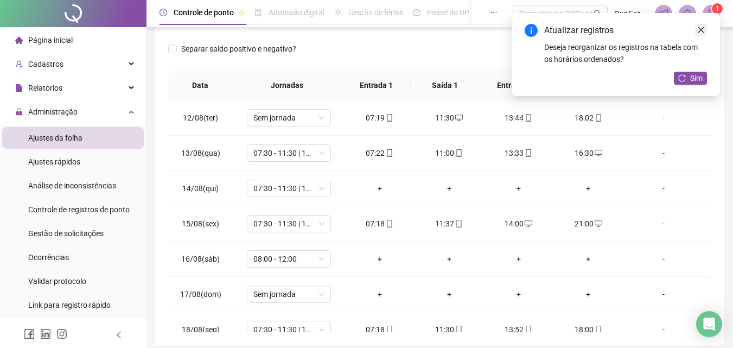
click at [702, 31] on icon "close" at bounding box center [701, 30] width 8 height 8
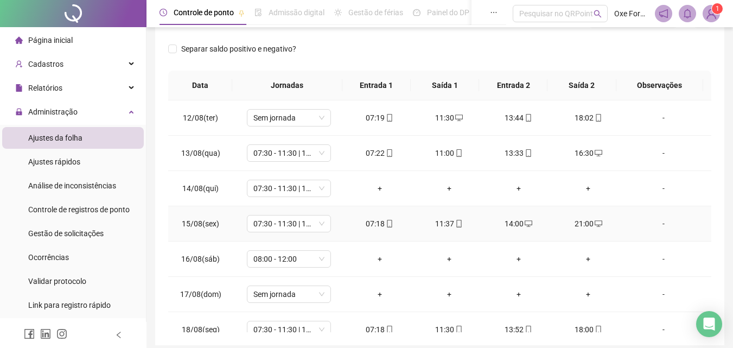
click at [595, 224] on icon "desktop" at bounding box center [599, 224] width 8 height 8
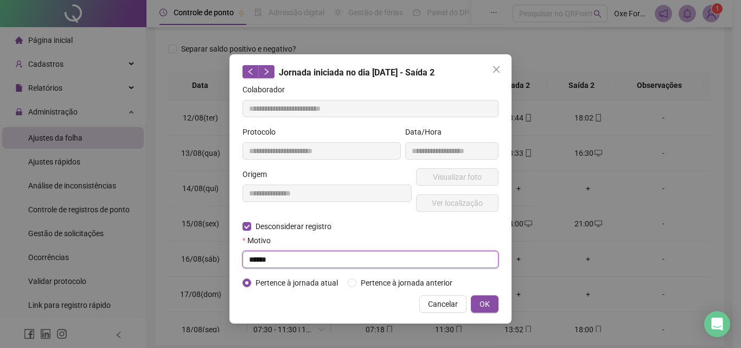
click at [283, 264] on input "******" at bounding box center [371, 259] width 256 height 17
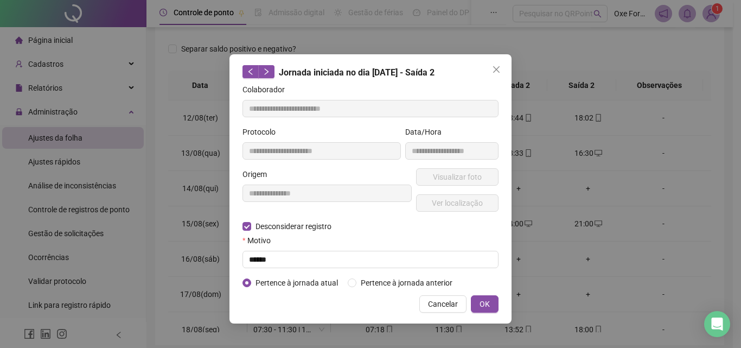
click at [257, 235] on label "Motivo" at bounding box center [260, 240] width 35 height 12
drag, startPoint x: 440, startPoint y: 300, endPoint x: 436, endPoint y: 281, distance: 19.4
click at [441, 300] on span "Cancelar" at bounding box center [443, 304] width 30 height 12
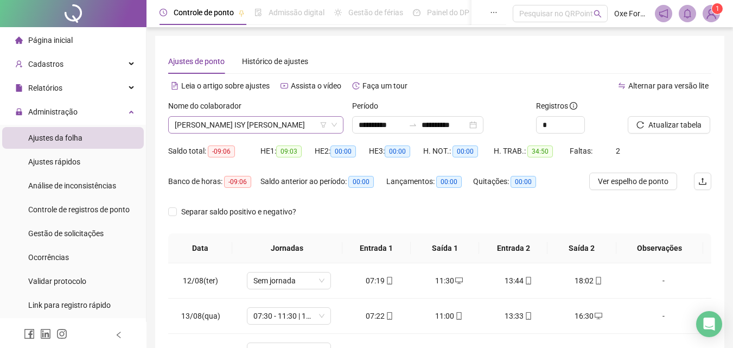
click at [275, 128] on span "[PERSON_NAME] ISY [PERSON_NAME]" at bounding box center [256, 125] width 162 height 16
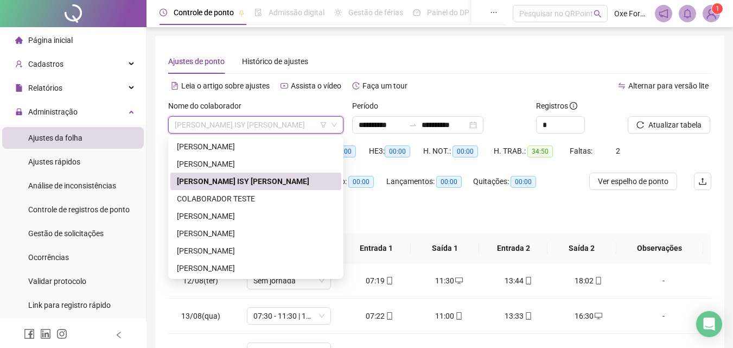
click at [259, 177] on div "[PERSON_NAME] ISY [PERSON_NAME]" at bounding box center [256, 181] width 158 height 12
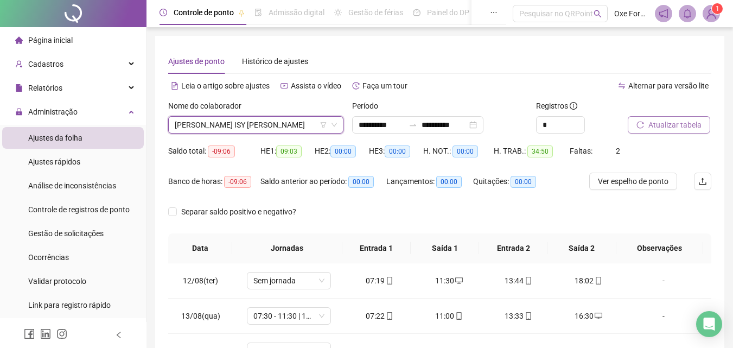
click at [647, 130] on button "Atualizar tabela" at bounding box center [669, 124] width 83 height 17
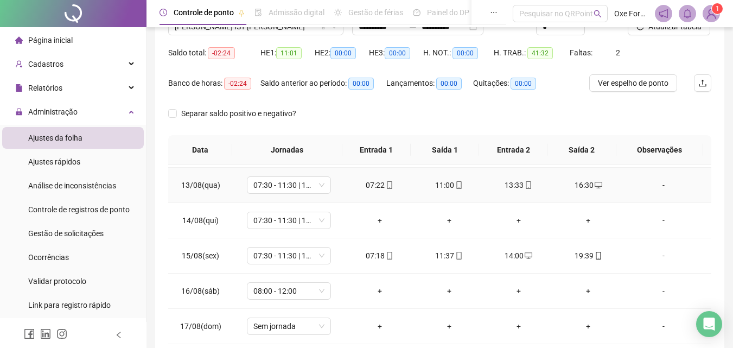
scroll to position [50, 0]
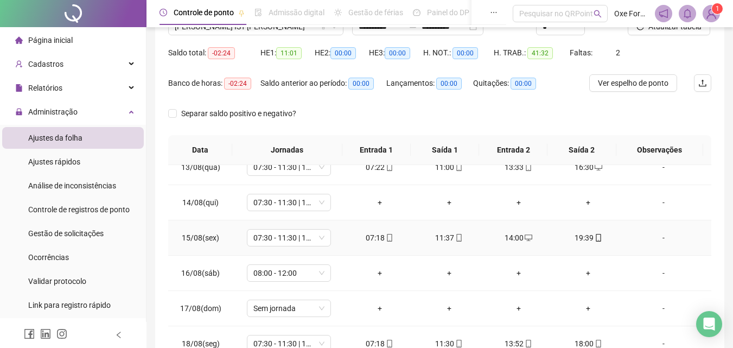
click at [583, 238] on div "19:39" at bounding box center [588, 238] width 52 height 12
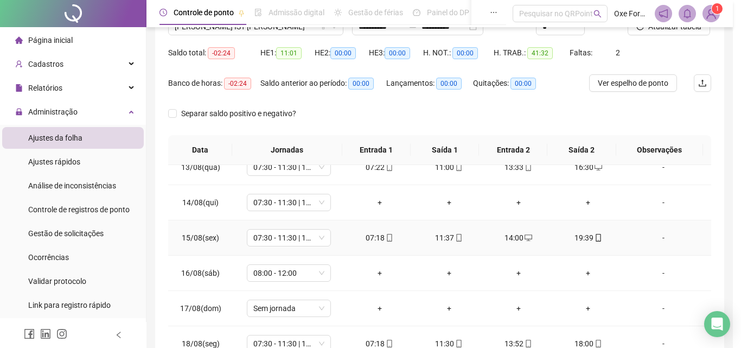
type input "**********"
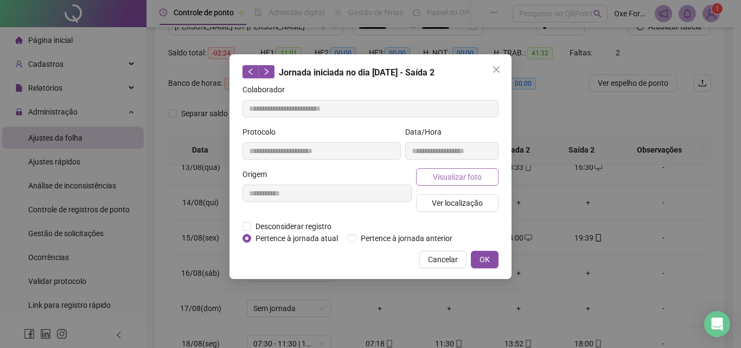
click at [458, 175] on span "Visualizar foto" at bounding box center [457, 177] width 49 height 12
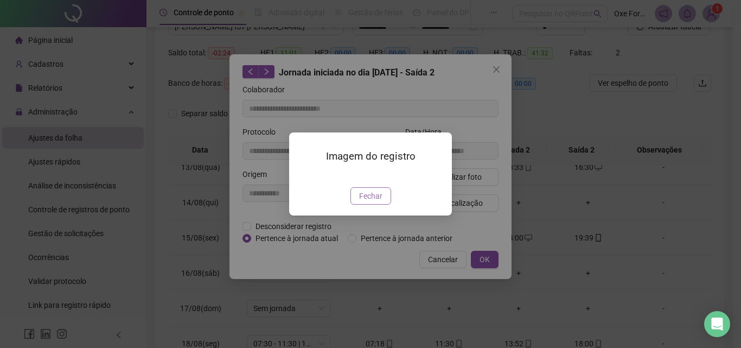
click at [367, 198] on span "Fechar" at bounding box center [370, 196] width 23 height 12
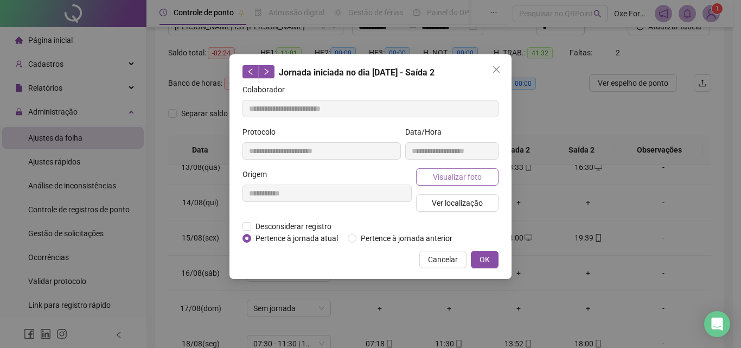
click at [441, 178] on span "Visualizar foto" at bounding box center [457, 177] width 49 height 12
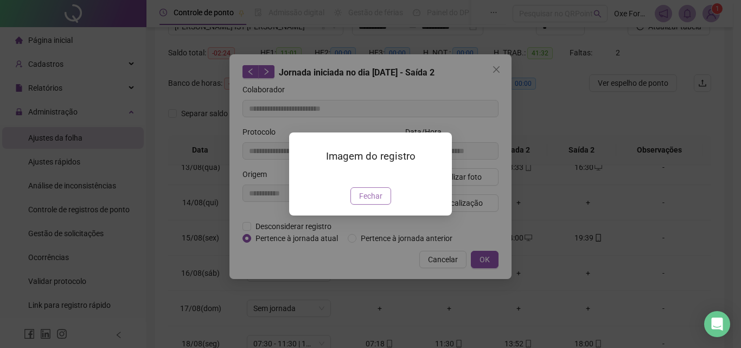
click at [376, 202] on span "Fechar" at bounding box center [370, 196] width 23 height 12
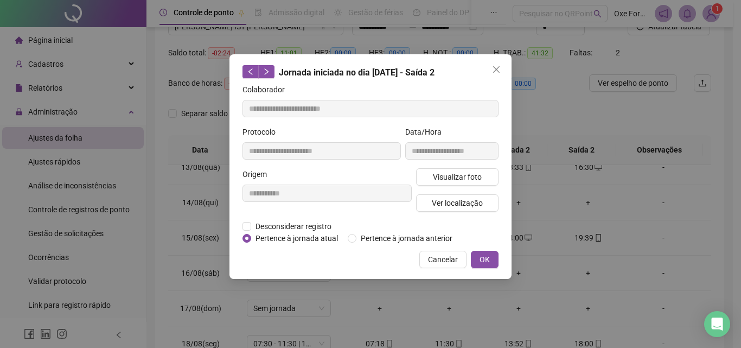
click at [437, 264] on span "Cancelar" at bounding box center [443, 259] width 30 height 12
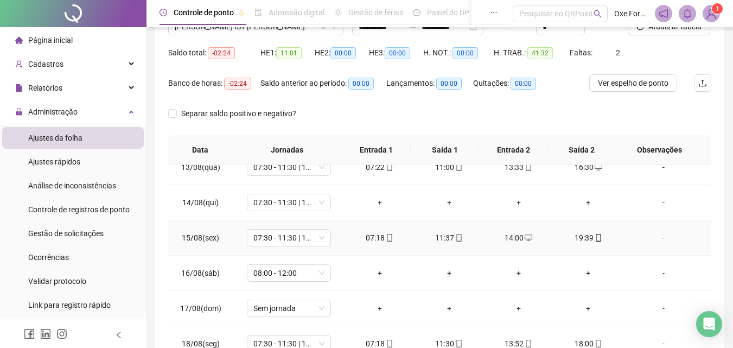
click at [583, 238] on div "19:39" at bounding box center [588, 238] width 52 height 12
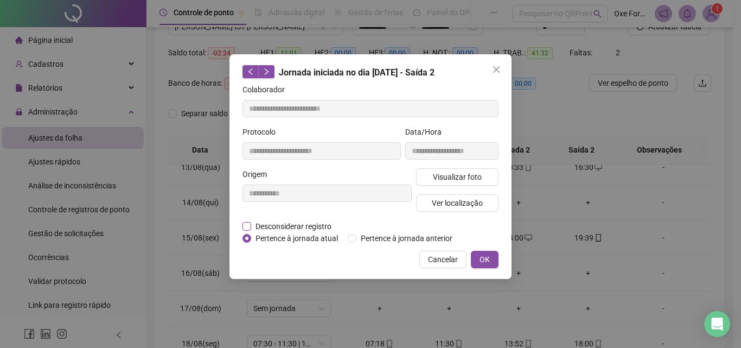
click at [256, 223] on span "Desconsiderar registro" at bounding box center [293, 226] width 85 height 12
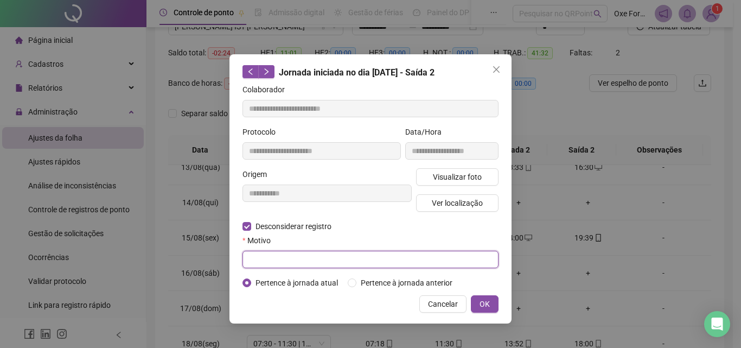
click at [272, 252] on input "text" at bounding box center [371, 259] width 256 height 17
type input "******"
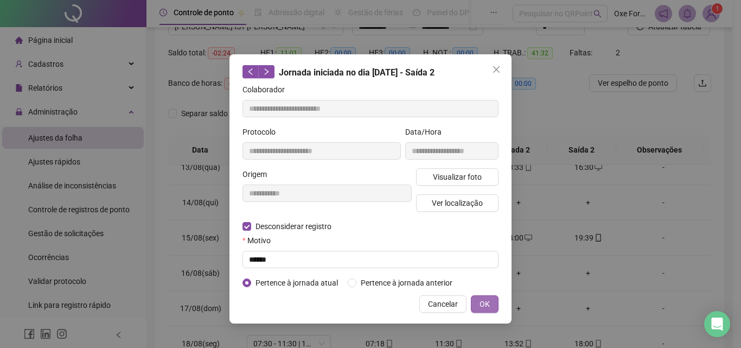
click at [486, 301] on span "OK" at bounding box center [485, 304] width 10 height 12
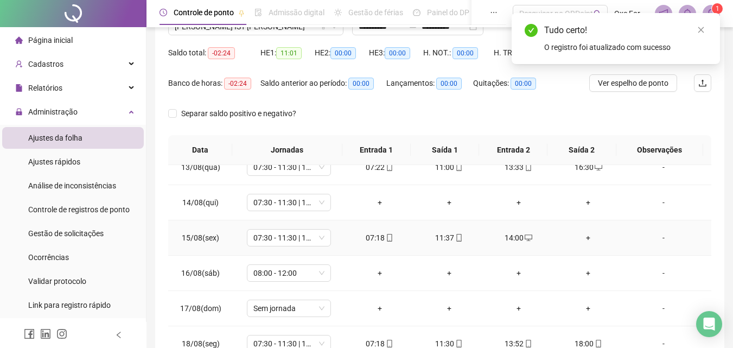
click at [584, 240] on div "+" at bounding box center [588, 238] width 52 height 12
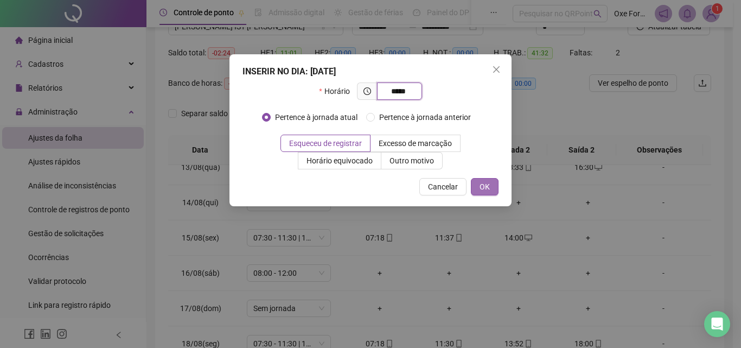
type input "*****"
click at [482, 182] on span "OK" at bounding box center [485, 187] width 10 height 12
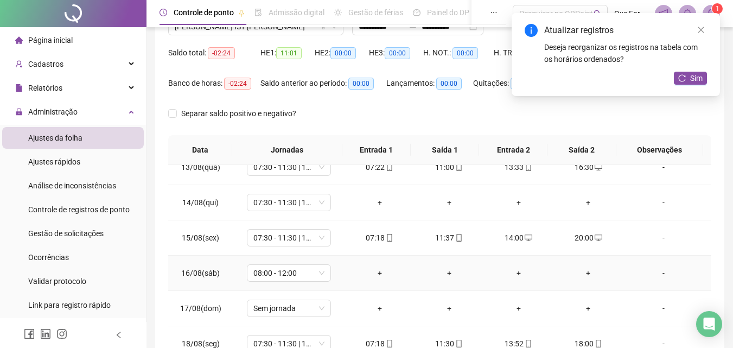
click at [376, 276] on div "+" at bounding box center [380, 273] width 52 height 12
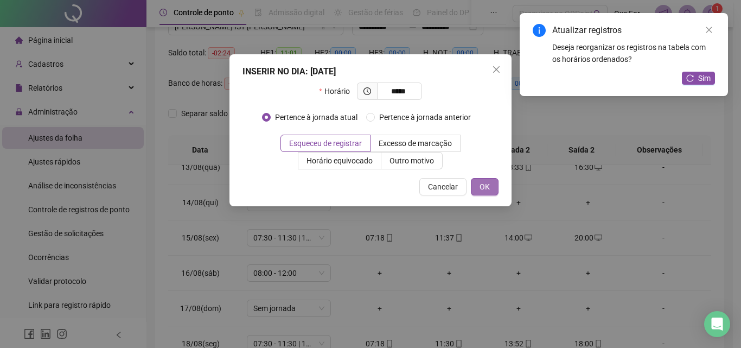
type input "*****"
click at [482, 187] on span "OK" at bounding box center [485, 187] width 10 height 12
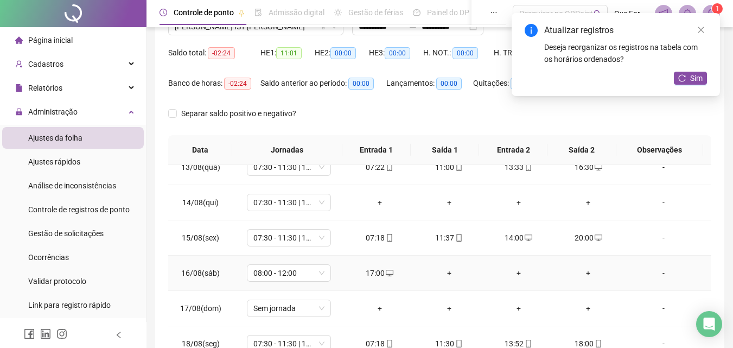
click at [447, 271] on div "+" at bounding box center [449, 273] width 52 height 12
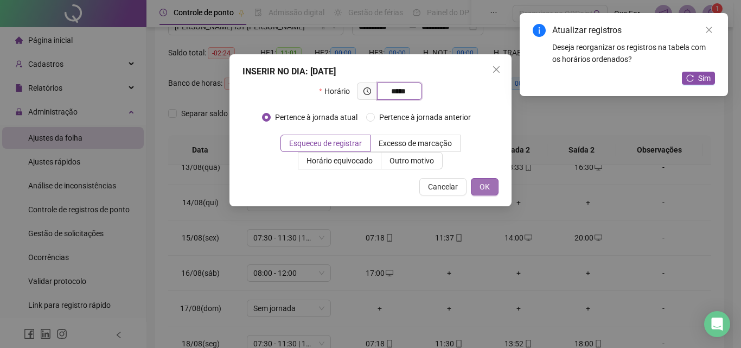
type input "*****"
click at [485, 186] on span "OK" at bounding box center [485, 187] width 10 height 12
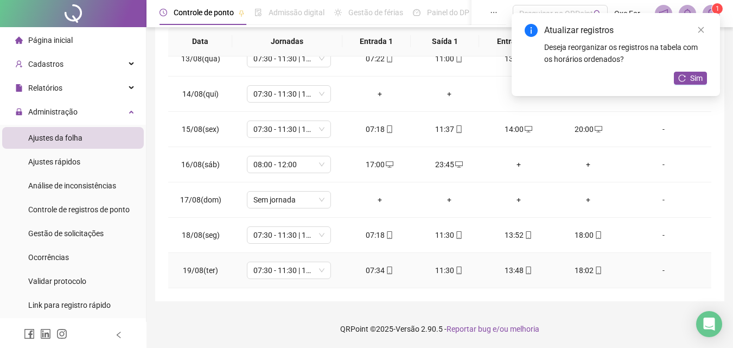
scroll to position [0, 0]
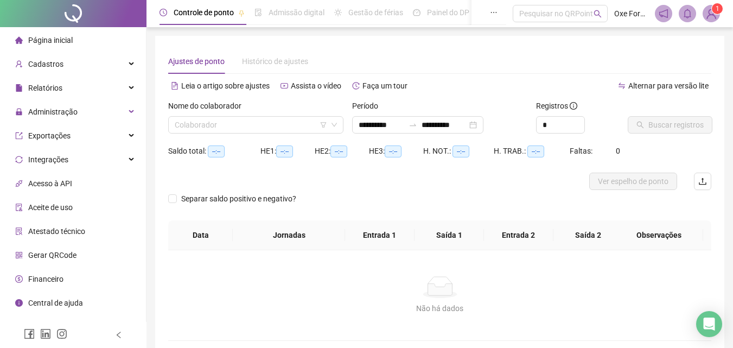
type input "**********"
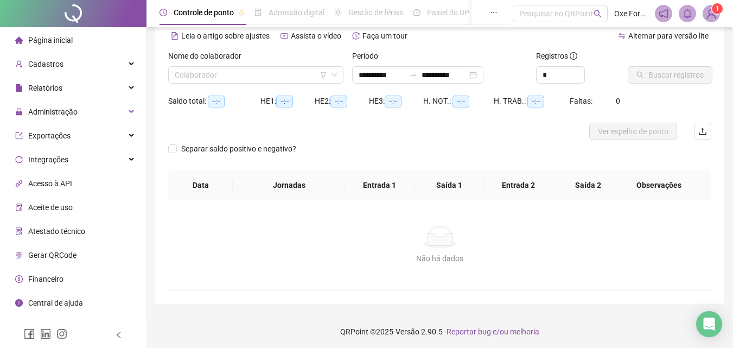
scroll to position [53, 0]
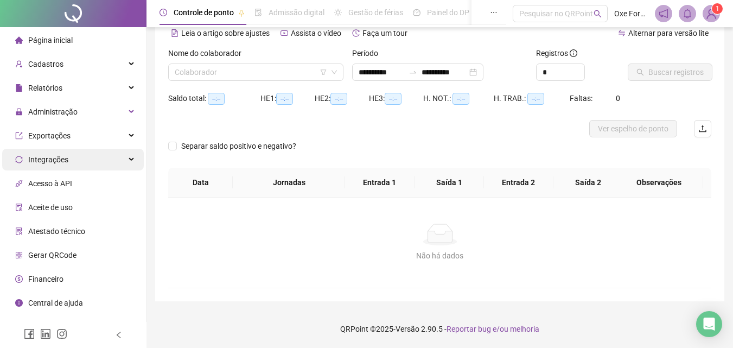
click at [58, 161] on span "Integrações" at bounding box center [48, 159] width 40 height 9
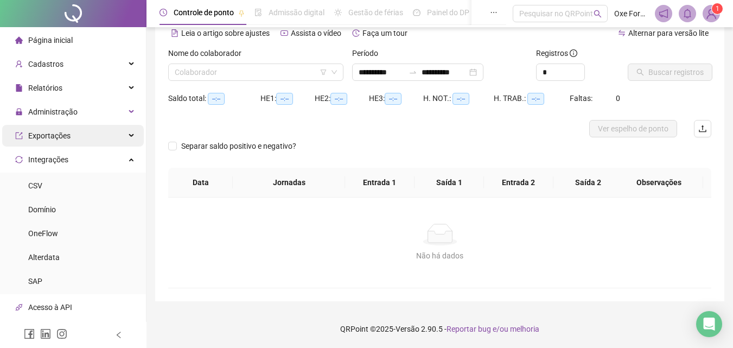
click at [69, 141] on div "Exportações" at bounding box center [73, 136] width 142 height 22
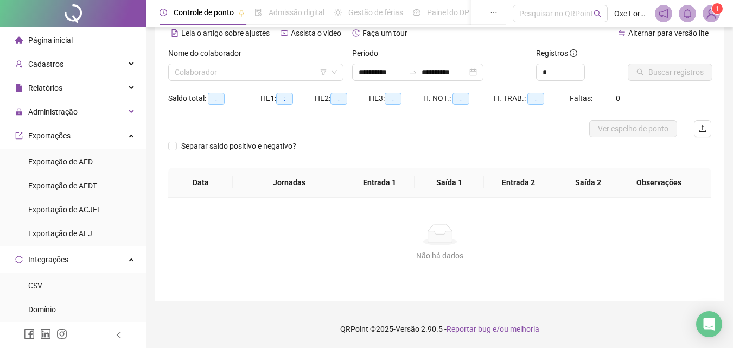
click at [92, 123] on ul "Página inicial Cadastros Relatórios Administração Exportações Exportação de AFD…" at bounding box center [73, 295] width 147 height 536
click at [96, 112] on div "Administração" at bounding box center [73, 112] width 142 height 22
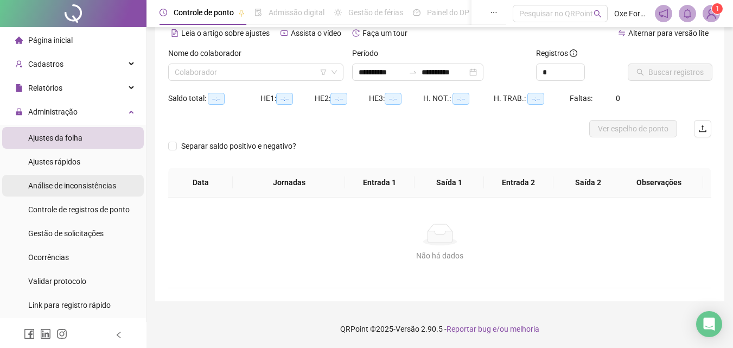
click at [95, 191] on div "Análise de inconsistências" at bounding box center [72, 186] width 88 height 22
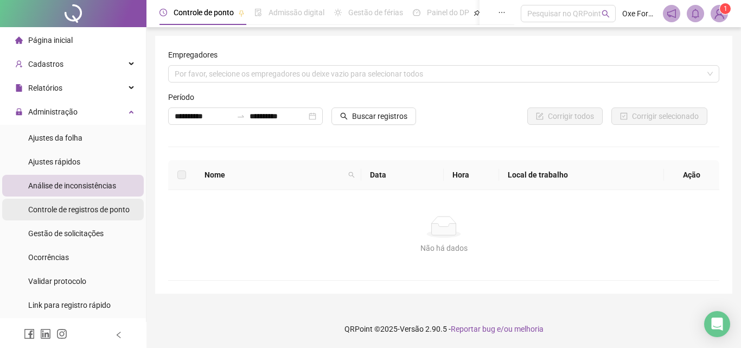
click at [92, 209] on span "Controle de registros de ponto" at bounding box center [78, 209] width 101 height 9
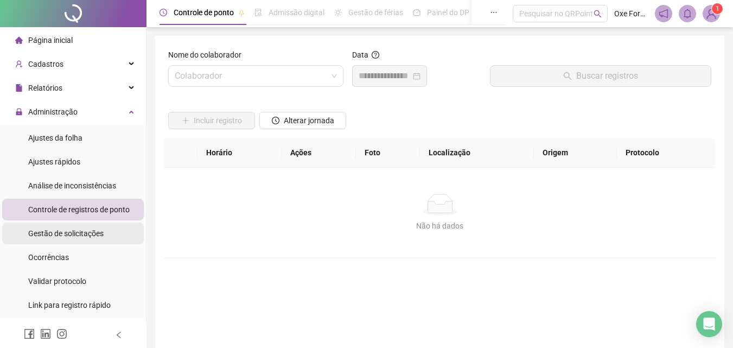
click at [93, 236] on span "Gestão de solicitações" at bounding box center [65, 233] width 75 height 9
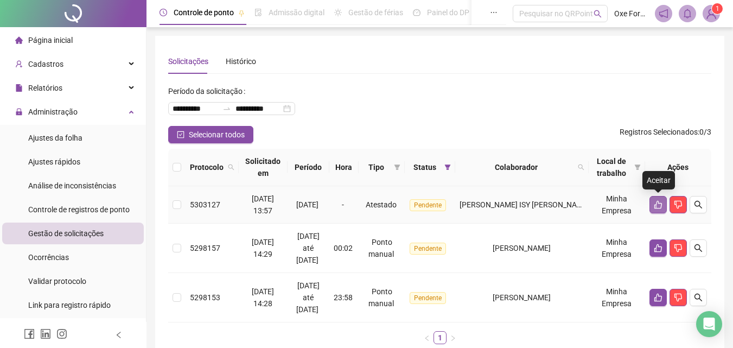
click at [654, 204] on icon "like" at bounding box center [658, 204] width 9 height 9
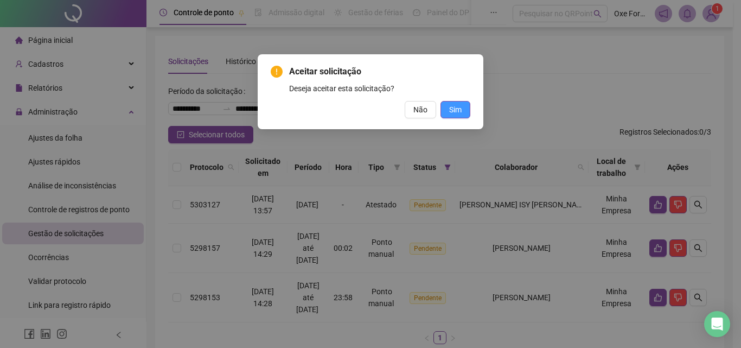
click at [456, 113] on span "Sim" at bounding box center [455, 110] width 12 height 12
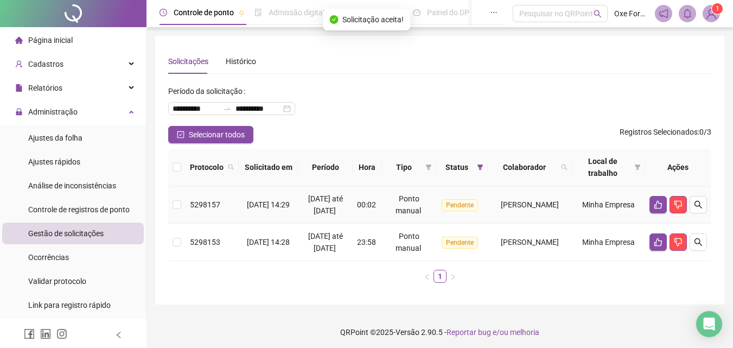
click at [312, 208] on div "16/08/2025 até 18/08/2025" at bounding box center [325, 205] width 46 height 24
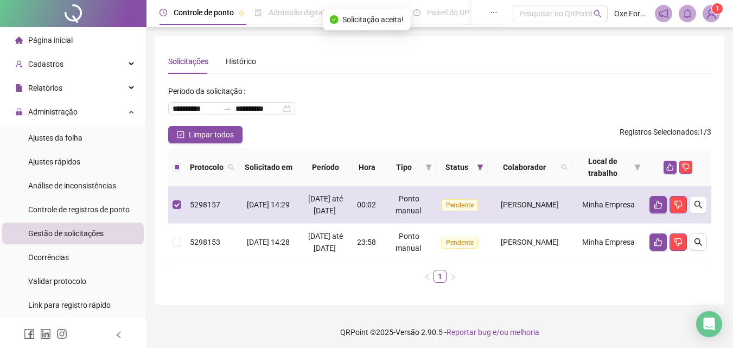
click at [312, 208] on div "16/08/2025 até 18/08/2025" at bounding box center [325, 205] width 46 height 24
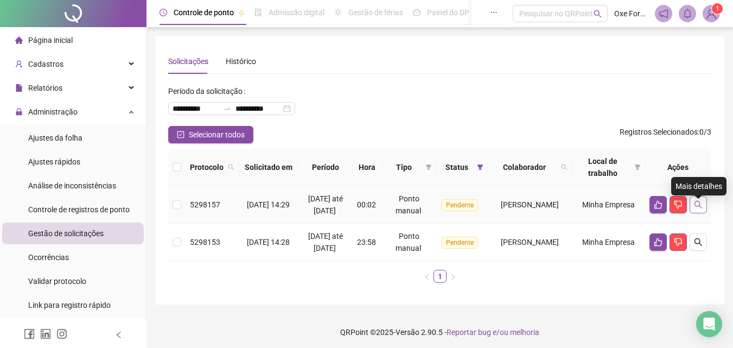
click at [705, 213] on button "button" at bounding box center [698, 204] width 17 height 17
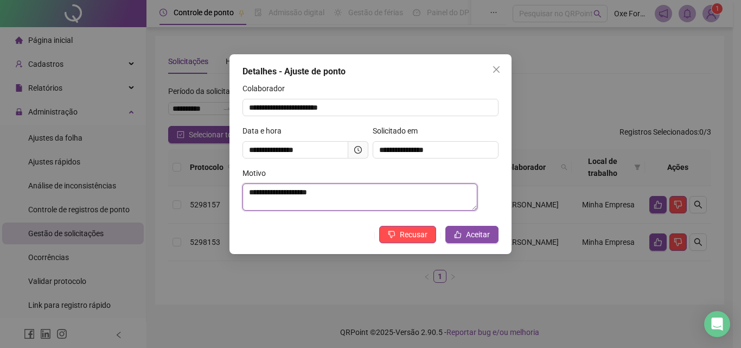
click at [329, 195] on textarea "**********" at bounding box center [360, 196] width 235 height 27
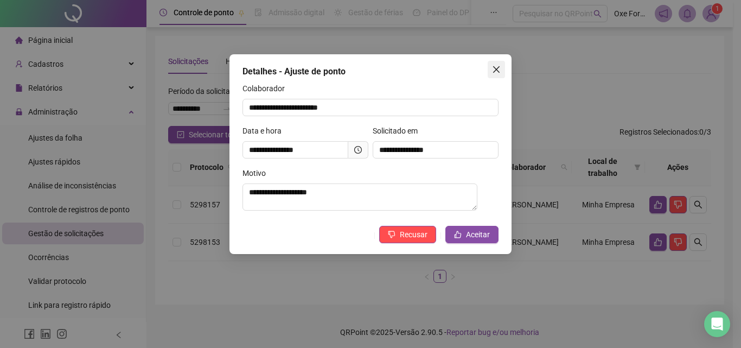
click at [500, 62] on button "Close" at bounding box center [496, 69] width 17 height 17
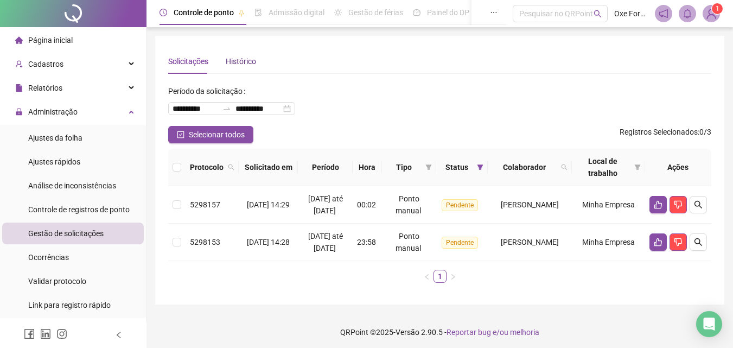
click at [246, 64] on div "Histórico" at bounding box center [241, 61] width 30 height 12
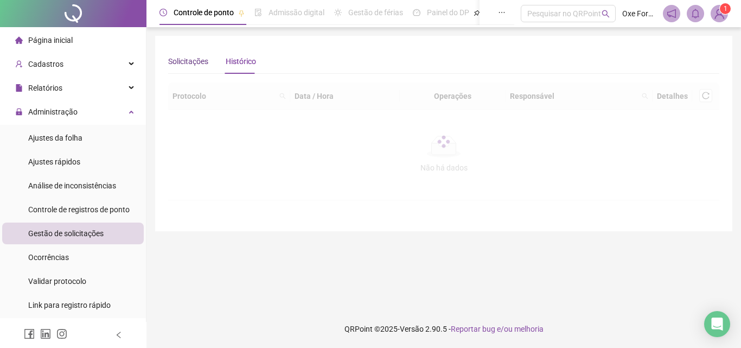
click at [204, 61] on div "Solicitações" at bounding box center [188, 61] width 40 height 12
